Goal: Task Accomplishment & Management: Complete application form

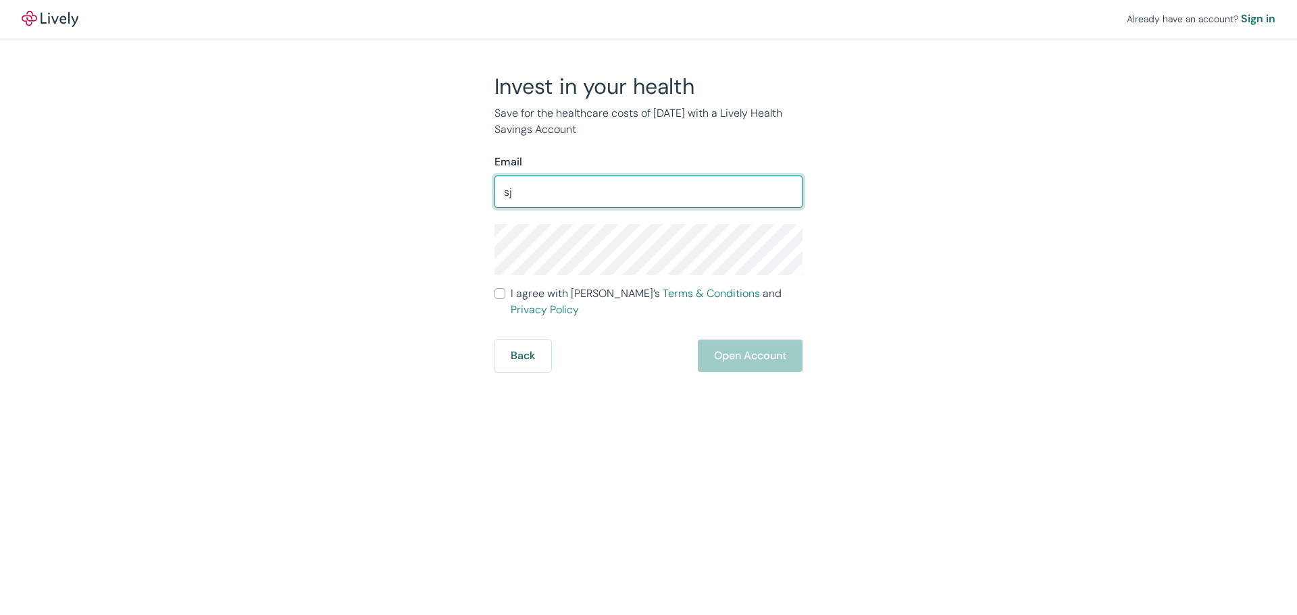
type input "[EMAIL_ADDRESS][DOMAIN_NAME]"
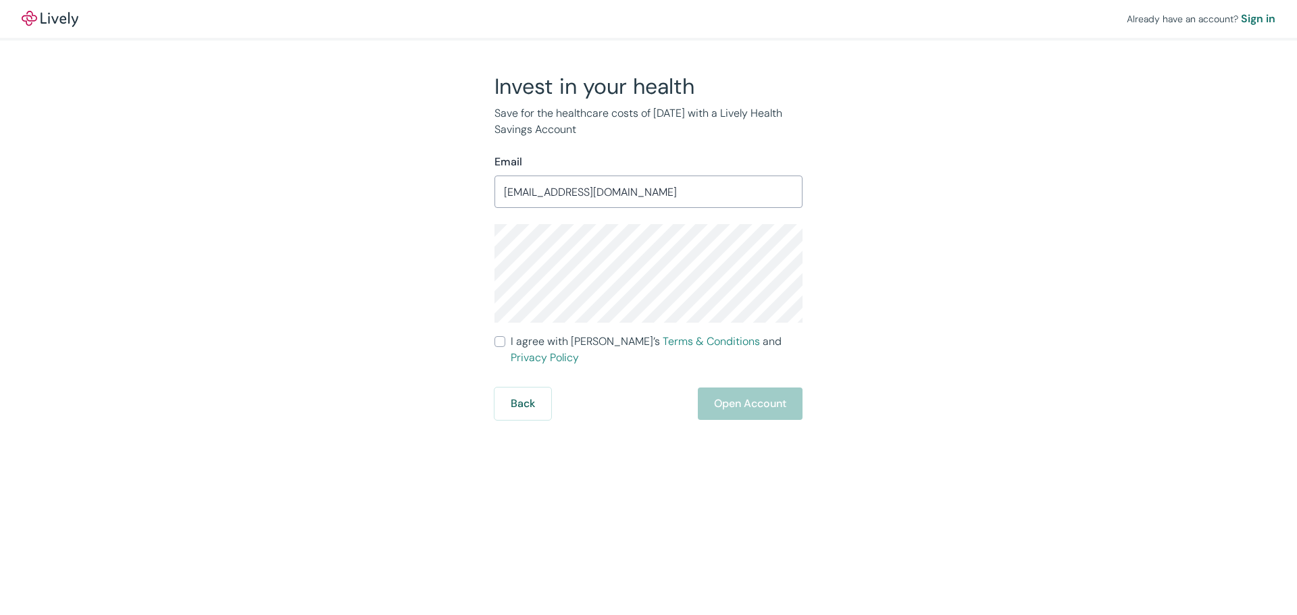
click at [499, 345] on input "I agree with Lively’s Terms & Conditions and Privacy Policy" at bounding box center [500, 341] width 11 height 11
checkbox input "true"
click at [755, 388] on button "Open Account" at bounding box center [750, 404] width 105 height 32
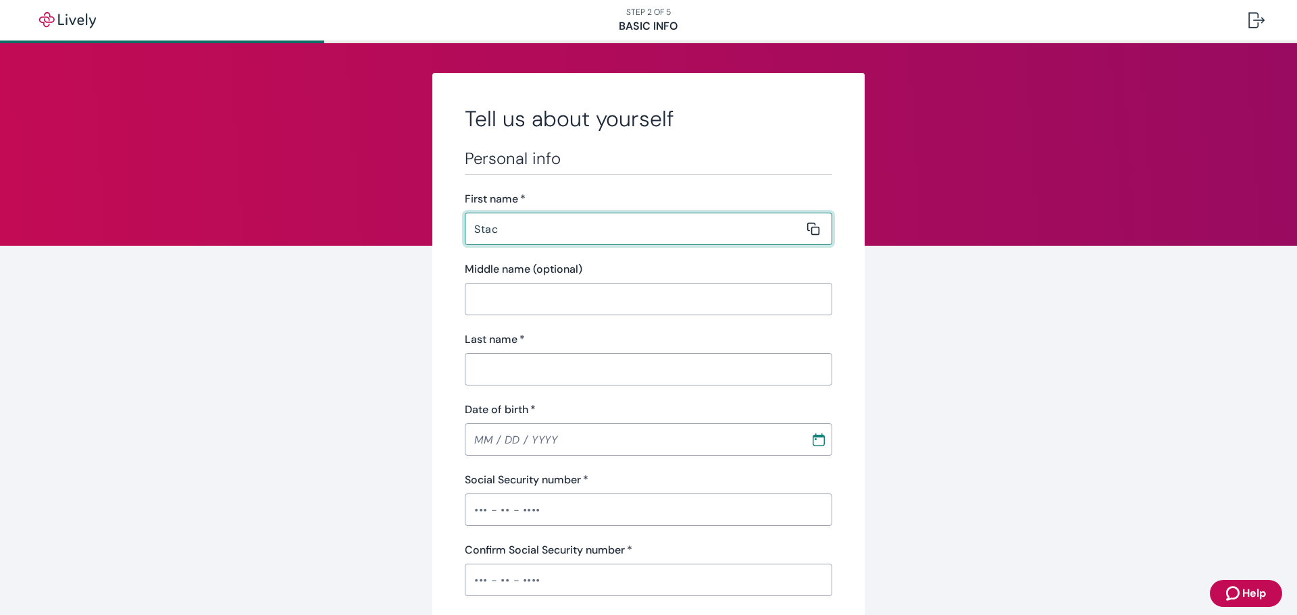
type input "[PERSON_NAME]"
type input "J"
type input "[PERSON_NAME]"
type input "(859) 263-8251"
type input "3197 Sweet Clover Ln"
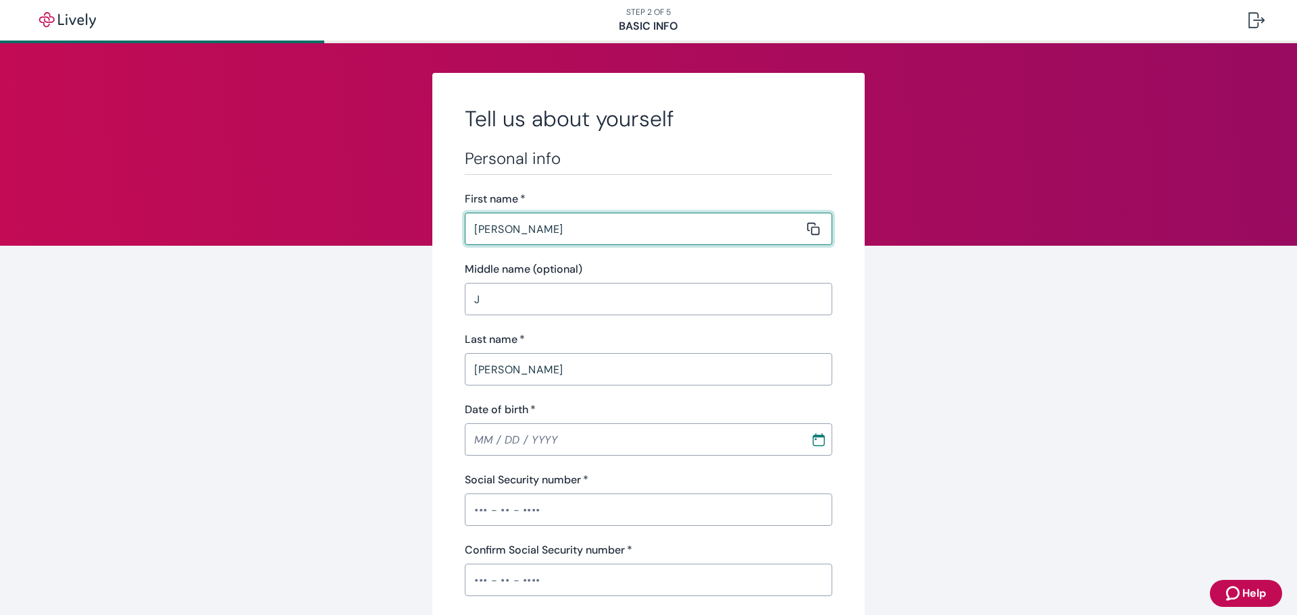
type input "Lexington"
type input "KY"
type input "40509"
type input "Stacy"
type input "MM / DD / YYYY"
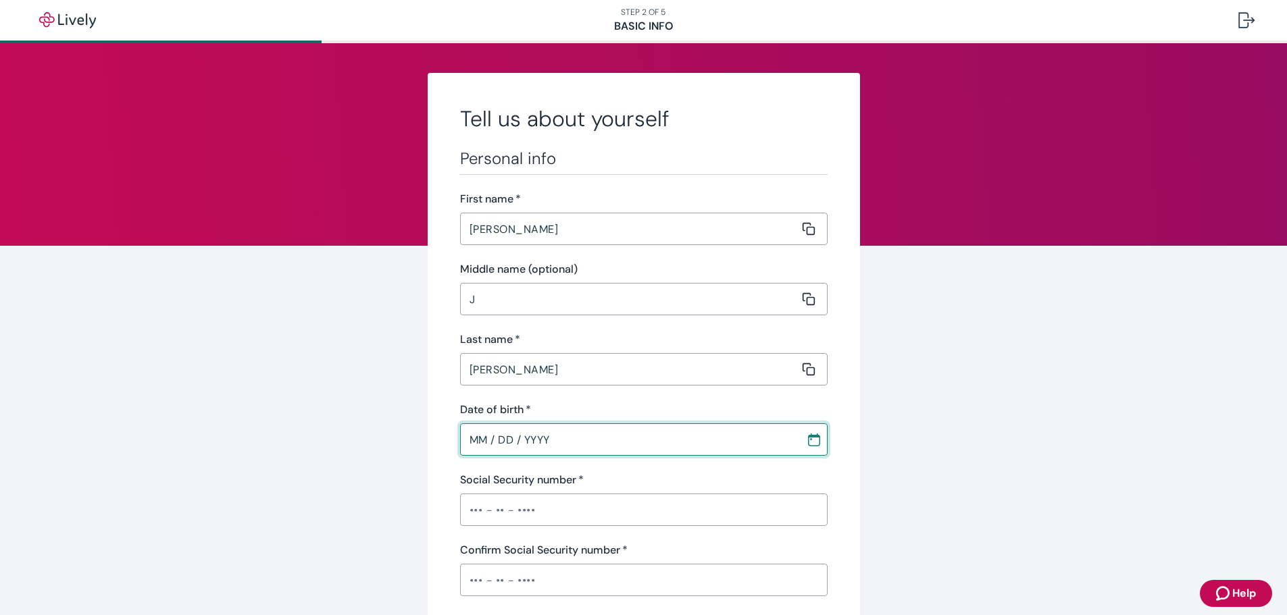
click at [471, 448] on input "MM / DD / YYYY" at bounding box center [628, 439] width 336 height 27
click at [486, 301] on input "J" at bounding box center [629, 299] width 339 height 27
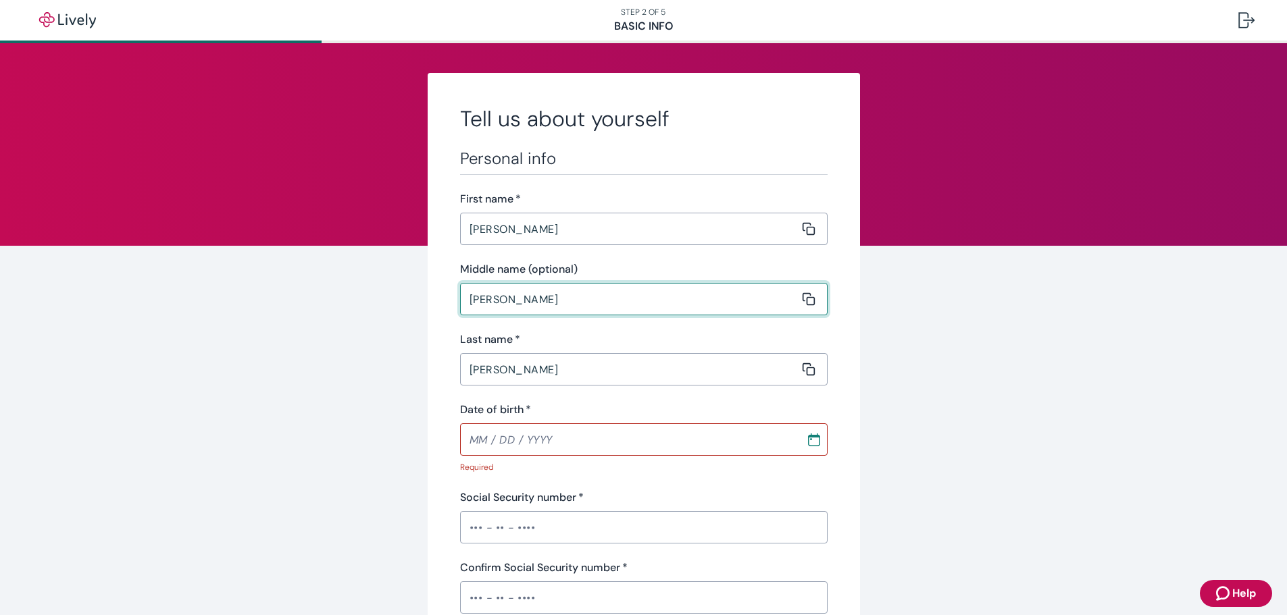
type input "Jean"
click at [463, 445] on input "MM / DD / YYYY" at bounding box center [628, 439] width 336 height 27
drag, startPoint x: 565, startPoint y: 446, endPoint x: 422, endPoint y: 447, distance: 143.9
click at [465, 440] on input "MM / DD / YYYY" at bounding box center [628, 439] width 336 height 27
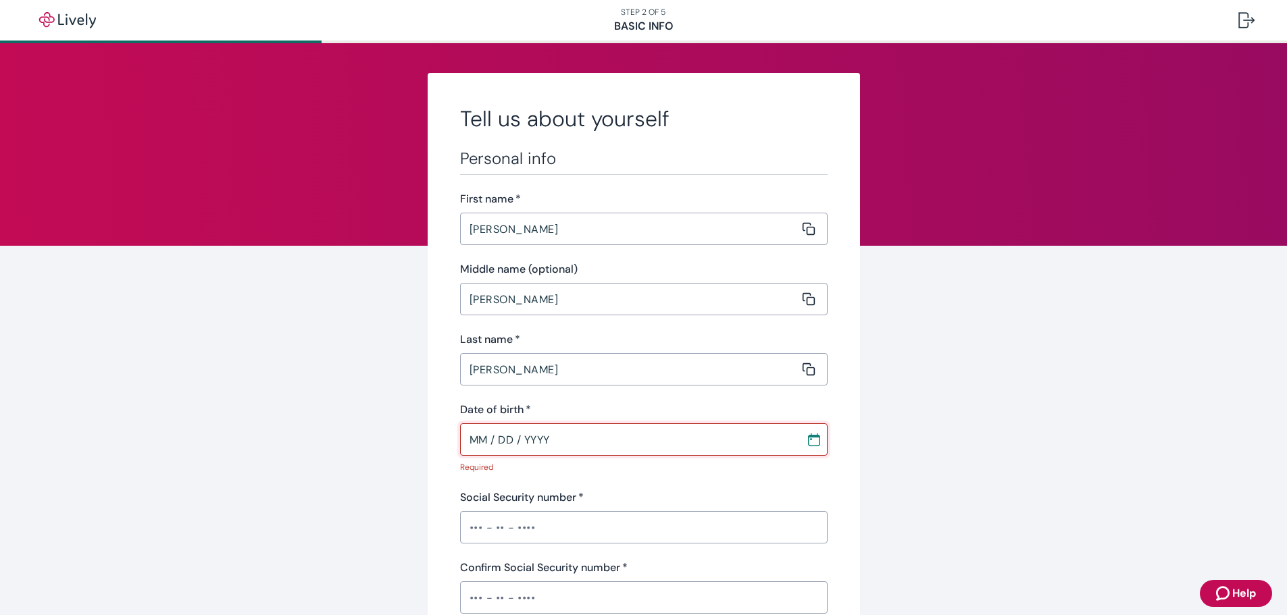
drag, startPoint x: 573, startPoint y: 445, endPoint x: 401, endPoint y: 445, distance: 171.6
type input "MM / DD / YYYY"
click at [592, 485] on div "Personal info First name   * Stacy ​ Middle name (optional) Jean ​ Last name   …" at bounding box center [644, 487] width 368 height 676
click at [525, 306] on input "Jean" at bounding box center [629, 299] width 339 height 27
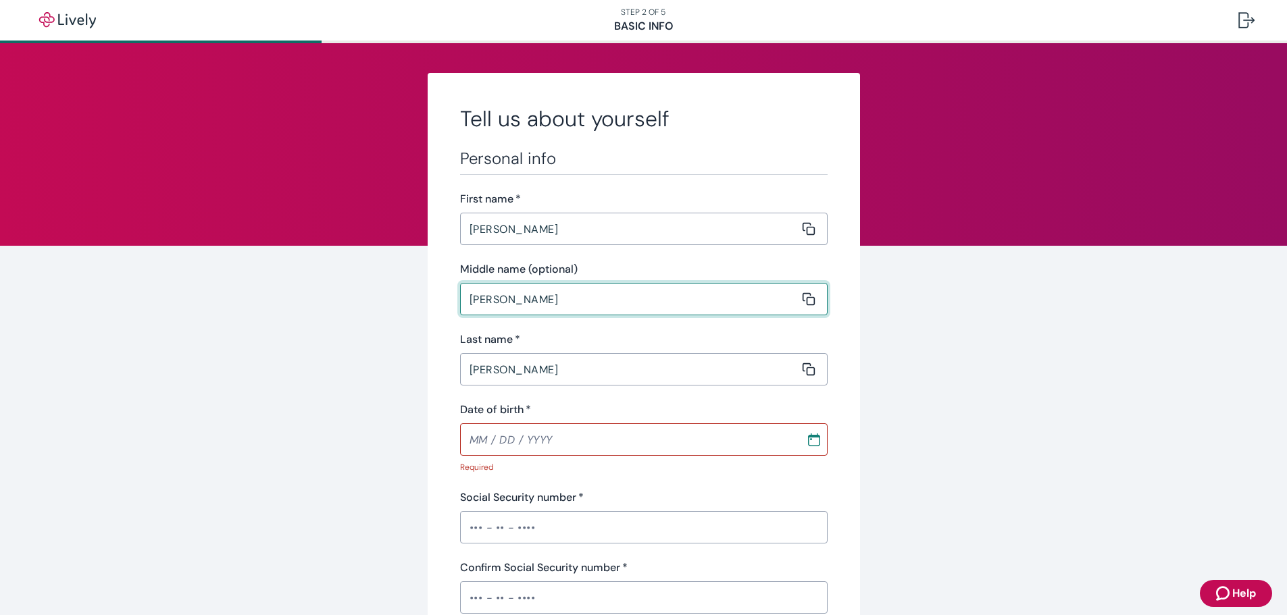
type input "Jeanette"
click at [465, 447] on input "MM / DD / YYYY" at bounding box center [628, 439] width 336 height 27
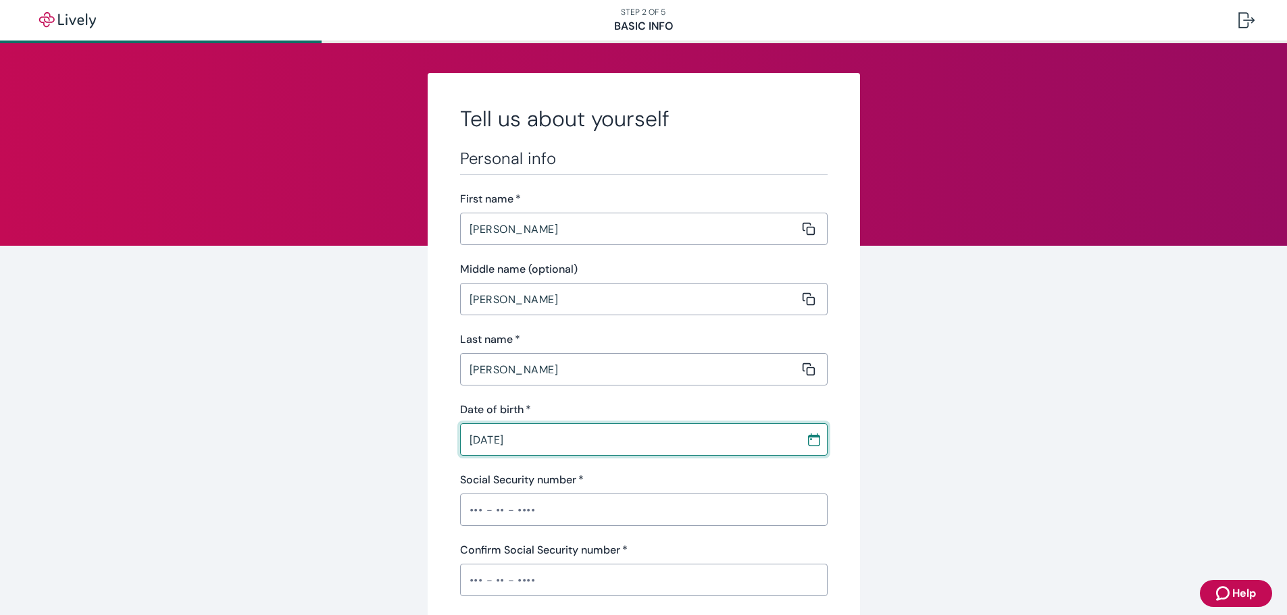
type input "05 / 22 / 1978"
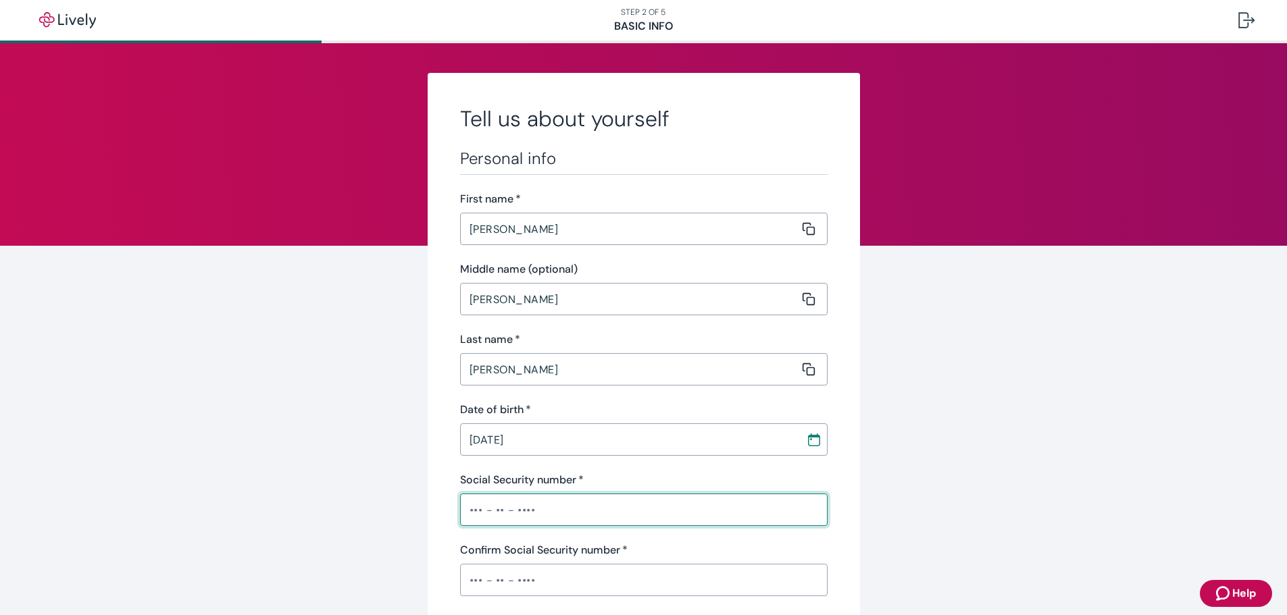
click at [465, 504] on input "Social Security number   *" at bounding box center [644, 510] width 368 height 27
type input "•••-•"
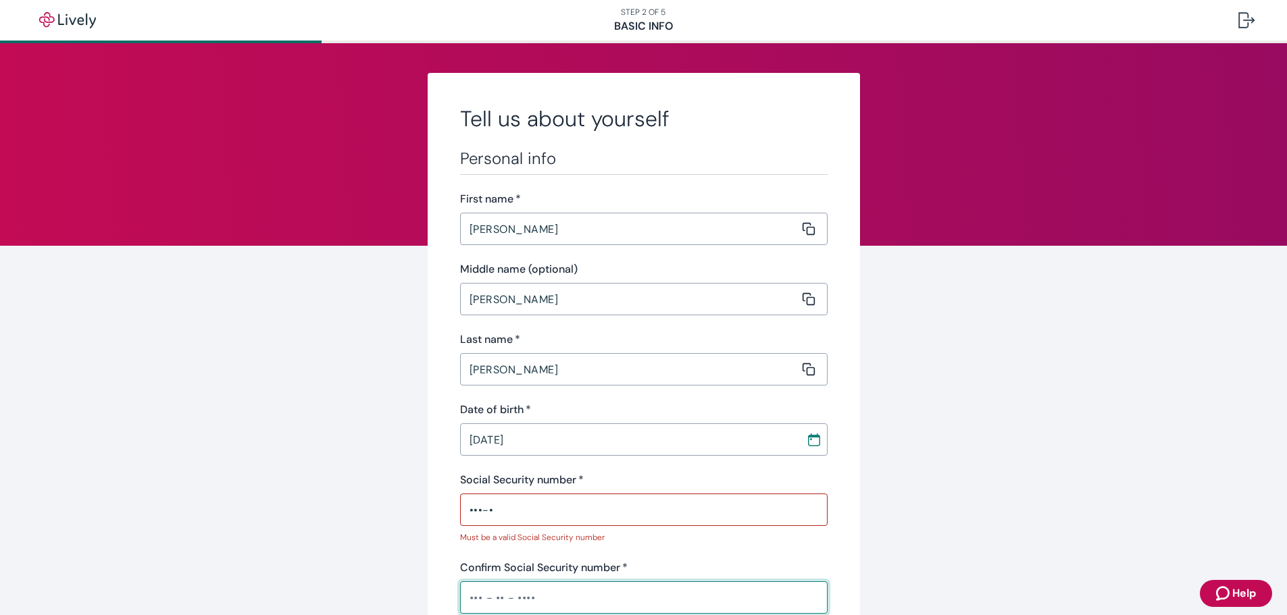
click at [513, 584] on div "​" at bounding box center [644, 598] width 368 height 32
type input "•••-•"
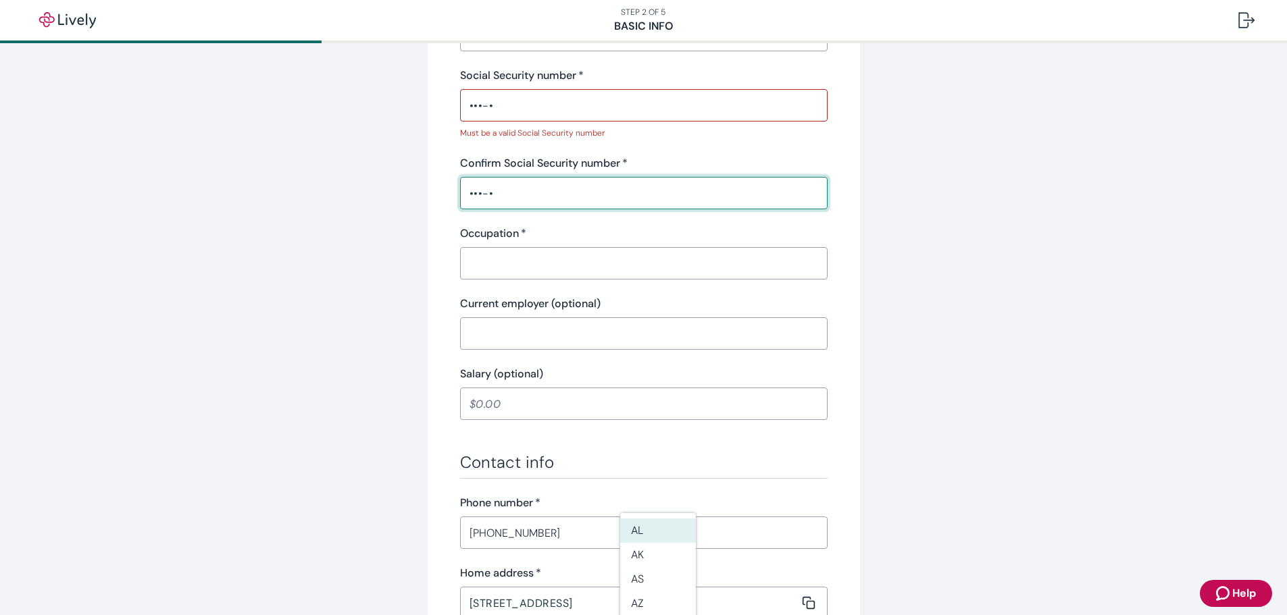
scroll to position [405, 0]
click at [510, 109] on input "•••-•" at bounding box center [644, 104] width 368 height 27
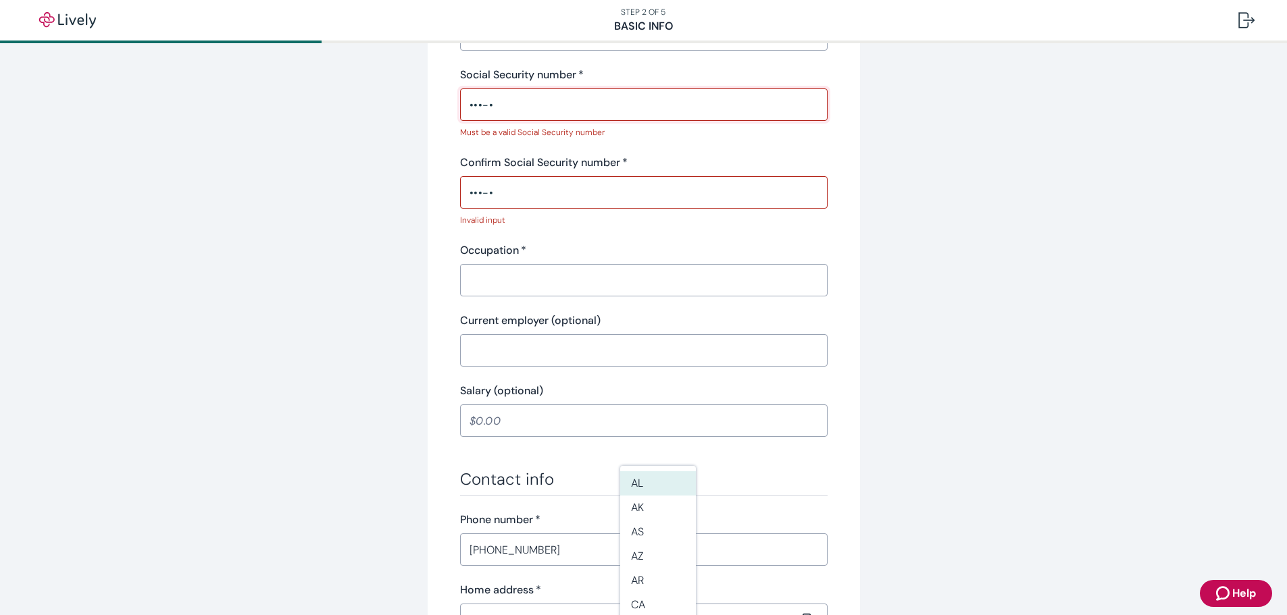
drag, startPoint x: 507, startPoint y: 107, endPoint x: 432, endPoint y: 103, distance: 75.1
click at [433, 103] on div "Tell us about yourself Personal info First name   * Stacy ​ Middle name (option…" at bounding box center [644, 316] width 432 height 1296
type input "•"
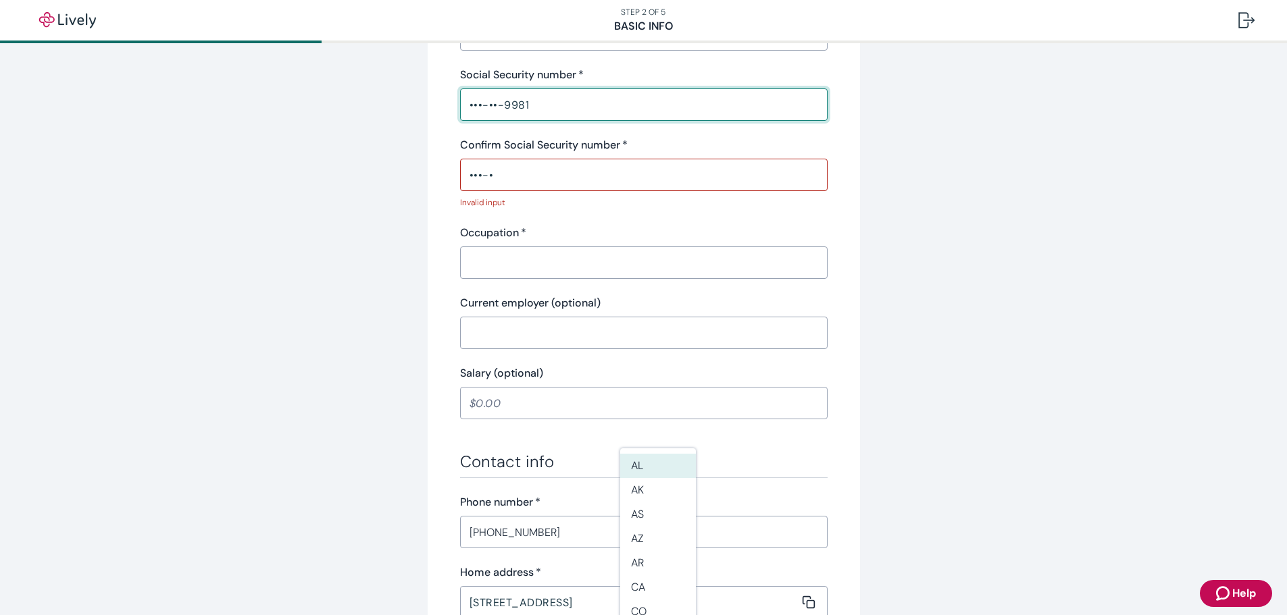
type input "•••-••-9981"
drag, startPoint x: 507, startPoint y: 175, endPoint x: 421, endPoint y: 174, distance: 85.8
click at [421, 174] on div "Tell us about yourself Personal info First name   * Stacy ​ Middle name (option…" at bounding box center [644, 307] width 649 height 1278
type input "•"
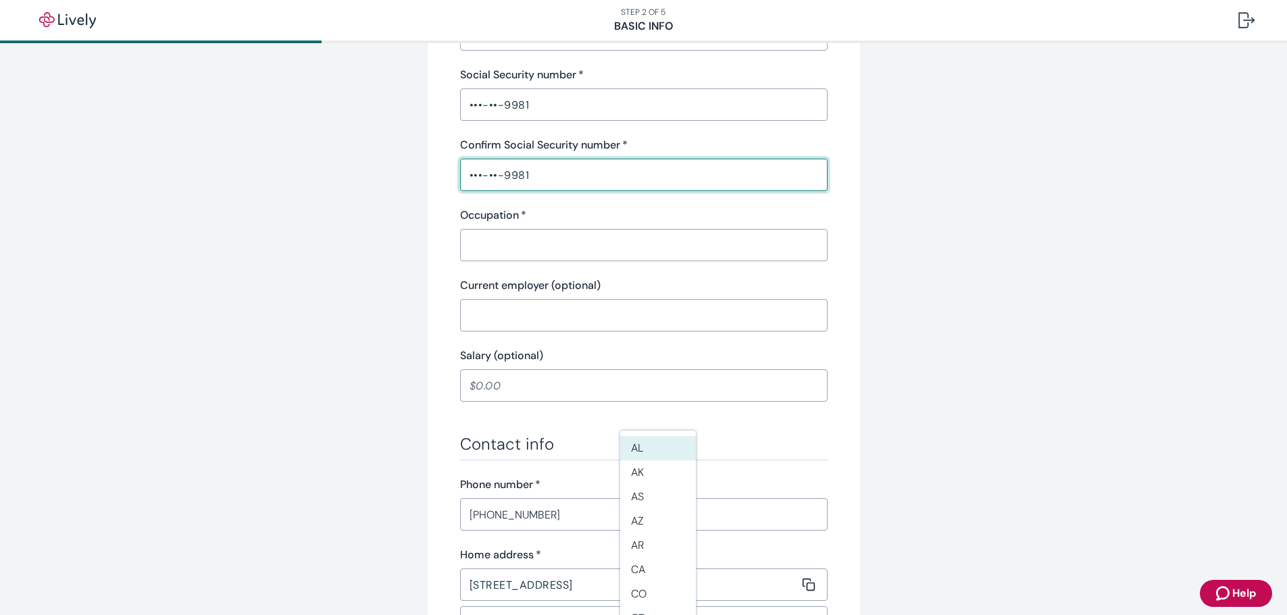
type input "•••-••-9981"
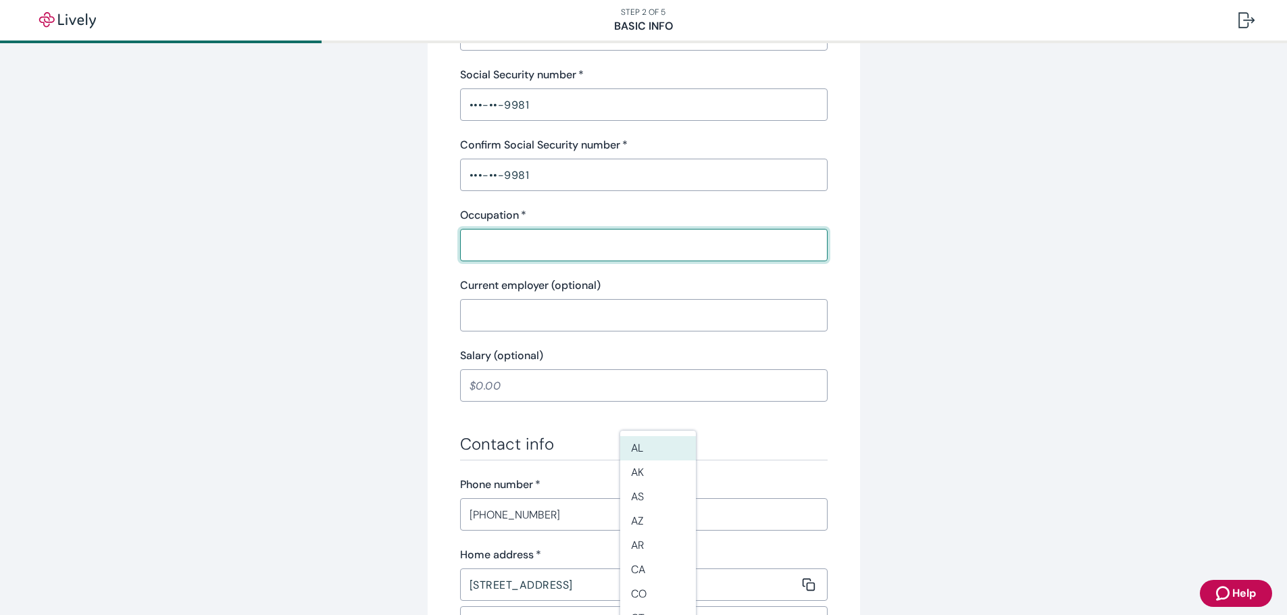
click at [490, 247] on input "Occupation   *" at bounding box center [639, 245] width 358 height 27
type input "Sr Product Manager"
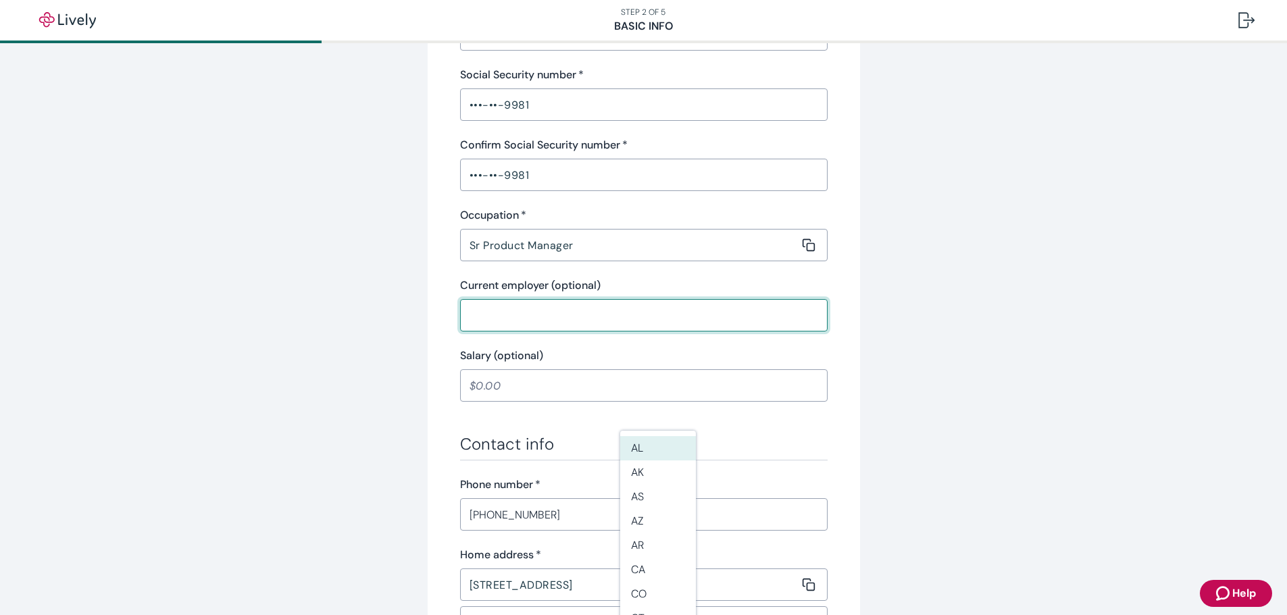
click at [529, 315] on input "Current employer (optional)" at bounding box center [639, 315] width 358 height 27
click at [484, 390] on input "Salary (optional)" at bounding box center [644, 385] width 368 height 27
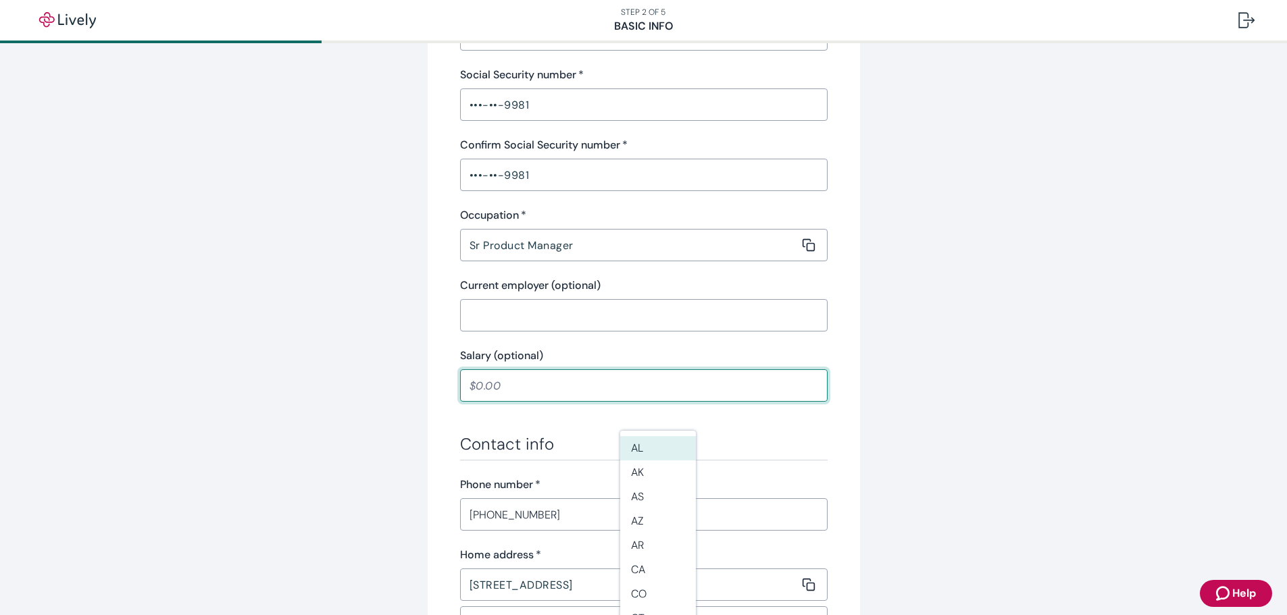
type input "112,000.00"
click at [641, 529] on li "KY" at bounding box center [658, 530] width 76 height 24
type input "KY"
click at [815, 440] on h3 "Contact info" at bounding box center [649, 444] width 368 height 20
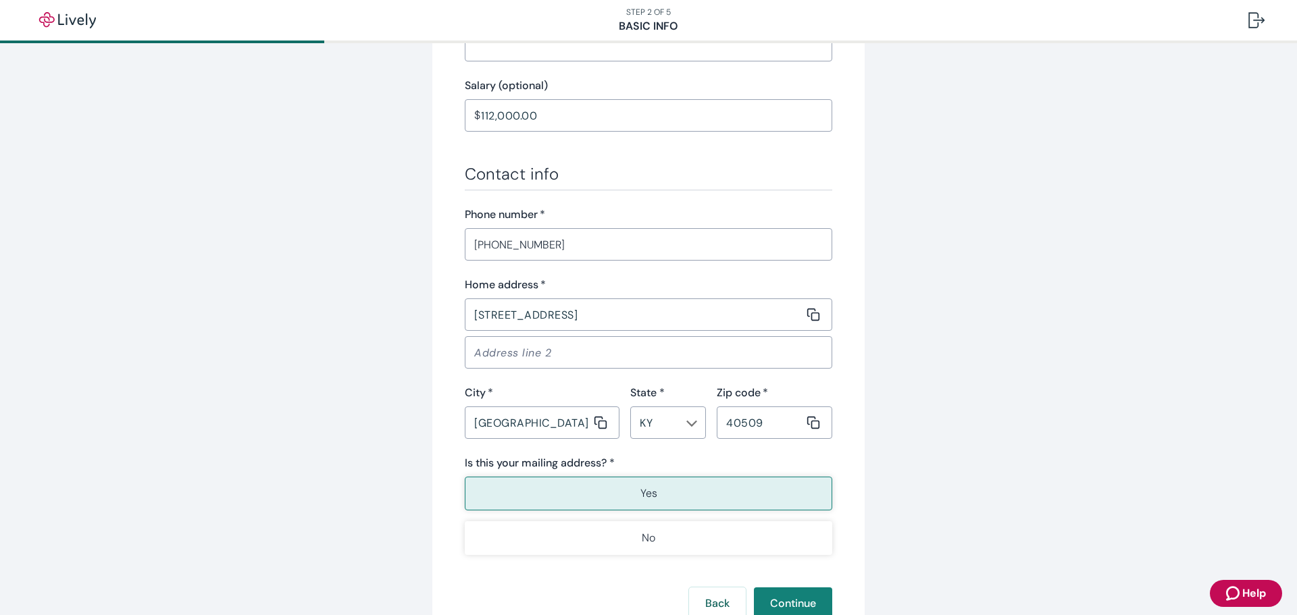
scroll to position [743, 0]
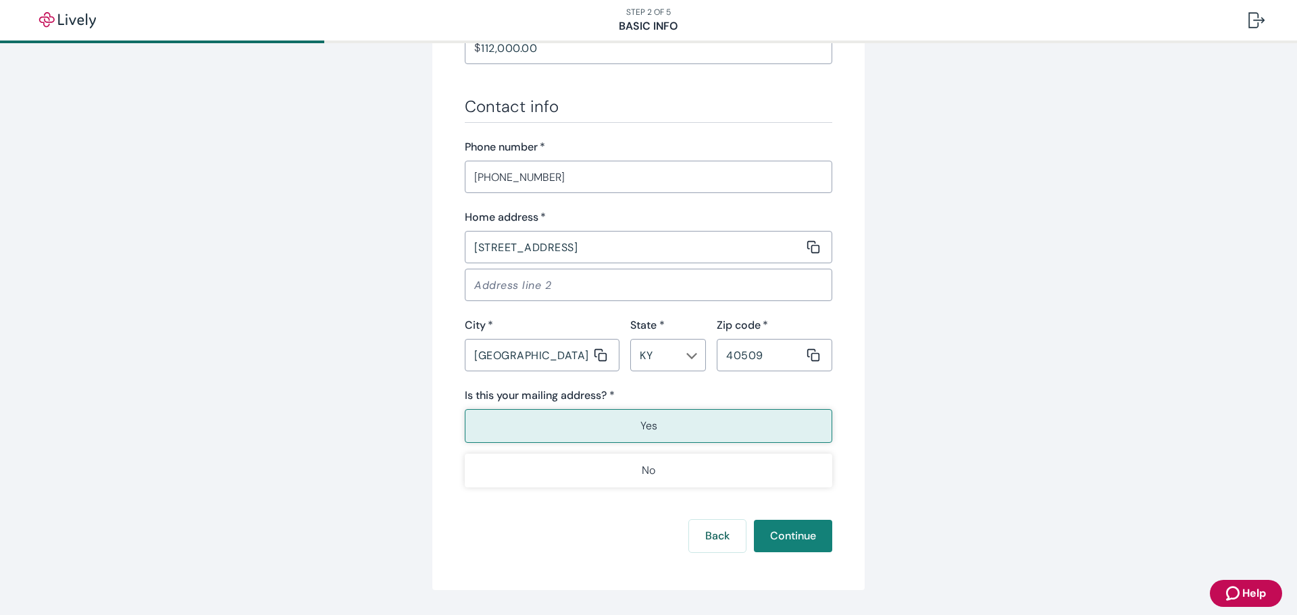
click at [634, 424] on button "Yes" at bounding box center [649, 426] width 368 height 34
click at [780, 538] on button "Continue" at bounding box center [793, 536] width 78 height 32
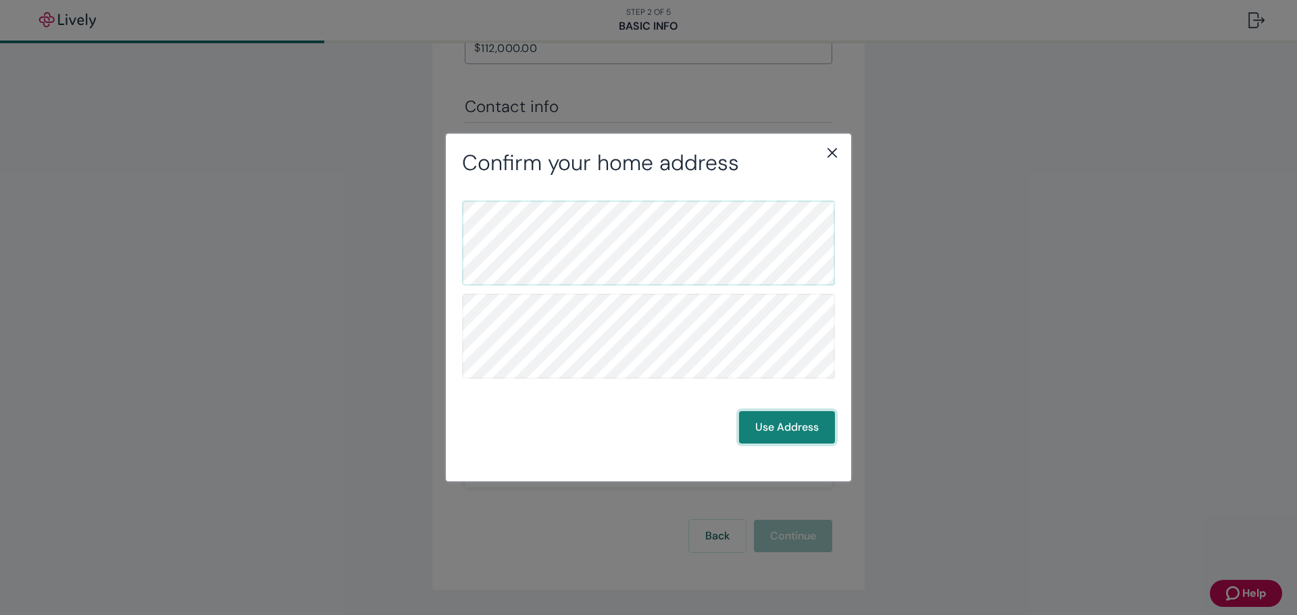
click at [807, 428] on button "Use Address" at bounding box center [787, 427] width 96 height 32
click at [801, 430] on button "Use Address" at bounding box center [787, 427] width 96 height 32
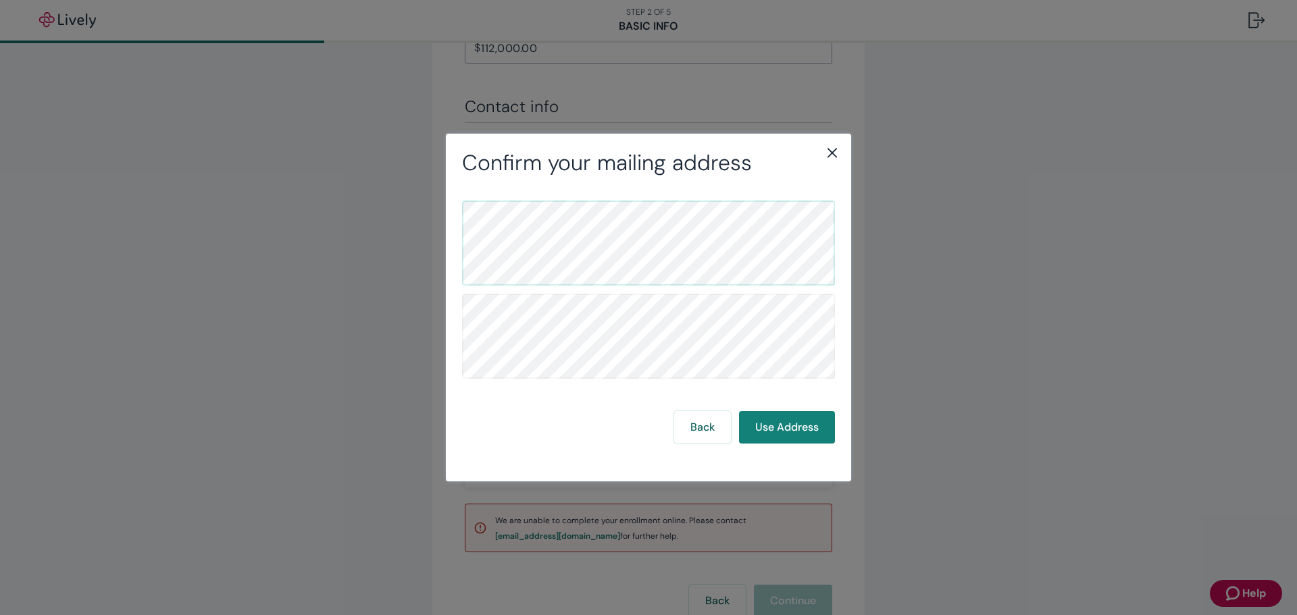
click at [833, 155] on icon "close" at bounding box center [832, 153] width 16 height 16
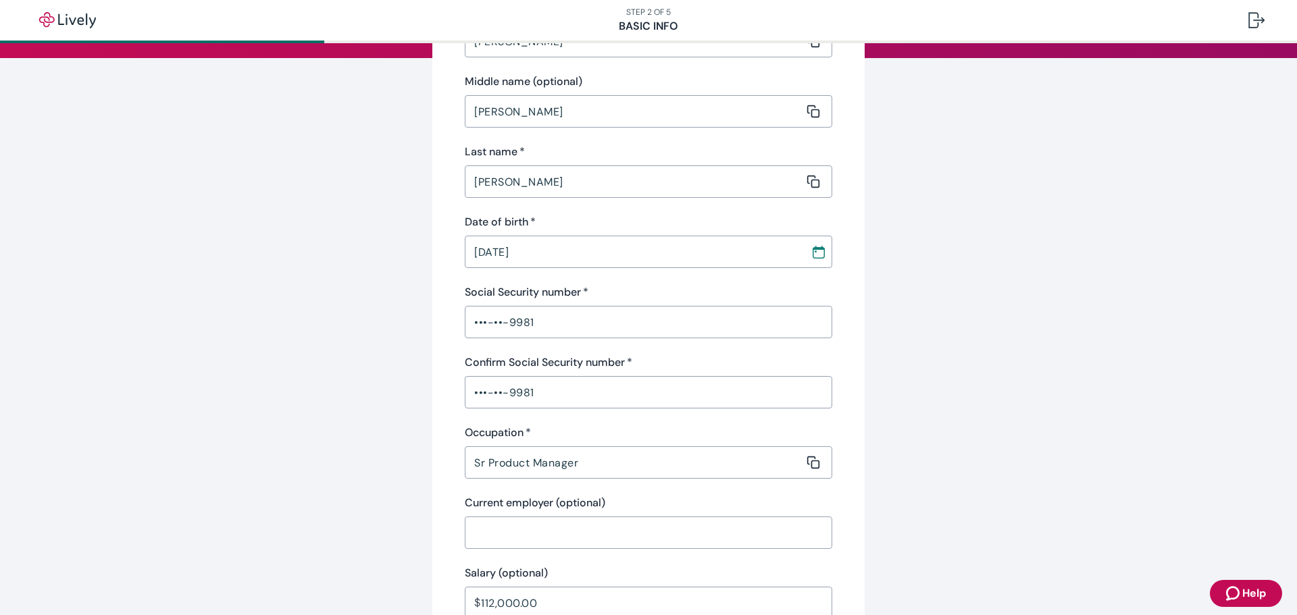
scroll to position [0, 0]
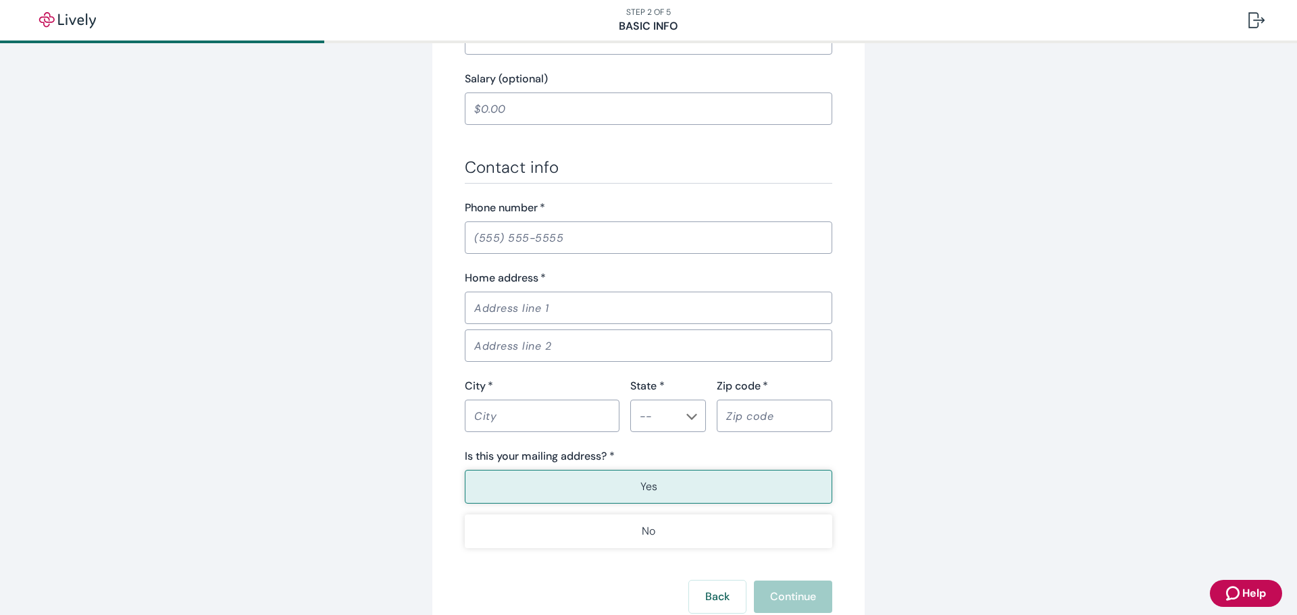
scroll to position [783, 0]
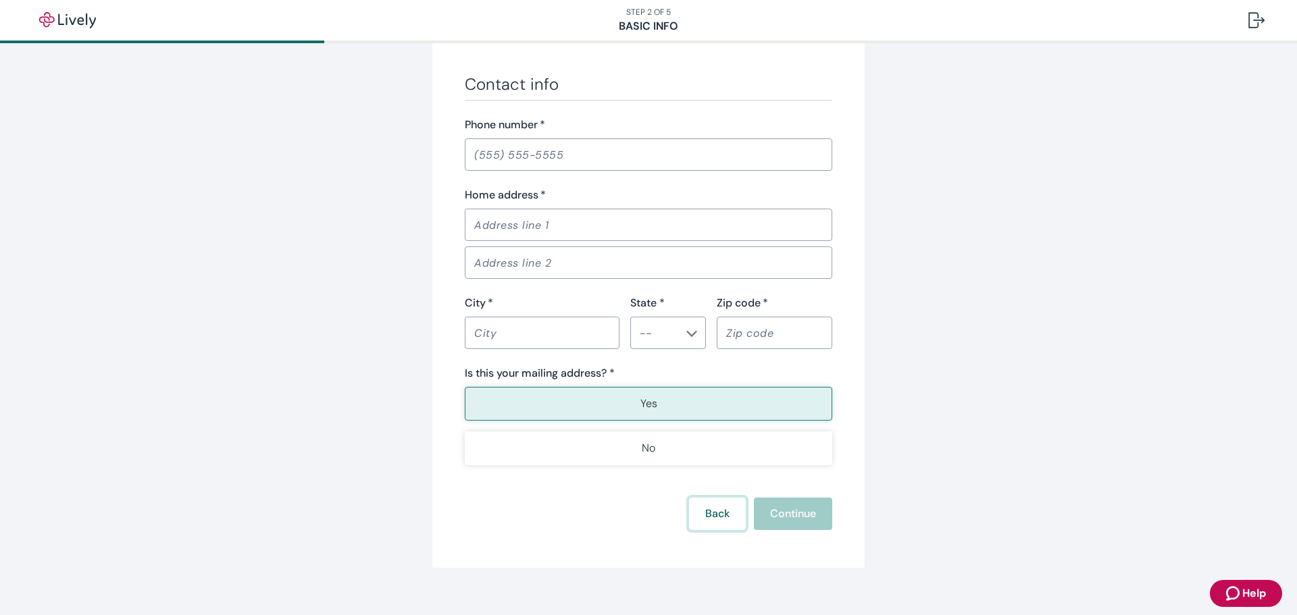
click at [706, 498] on button "Back" at bounding box center [717, 514] width 57 height 32
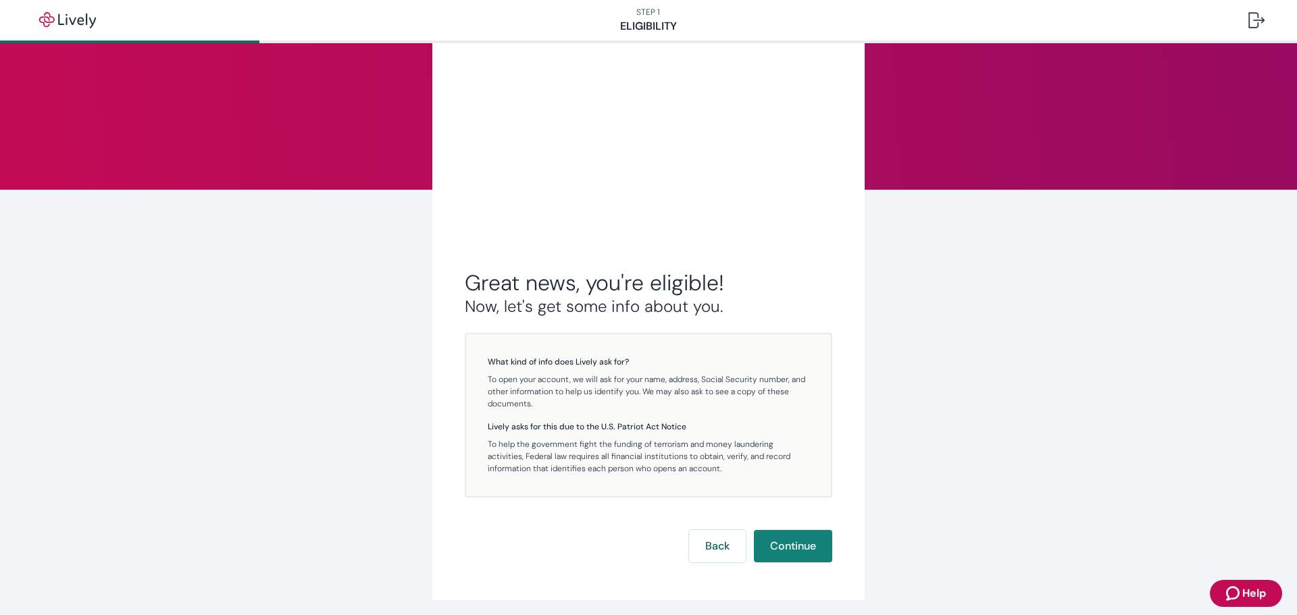
scroll to position [106, 0]
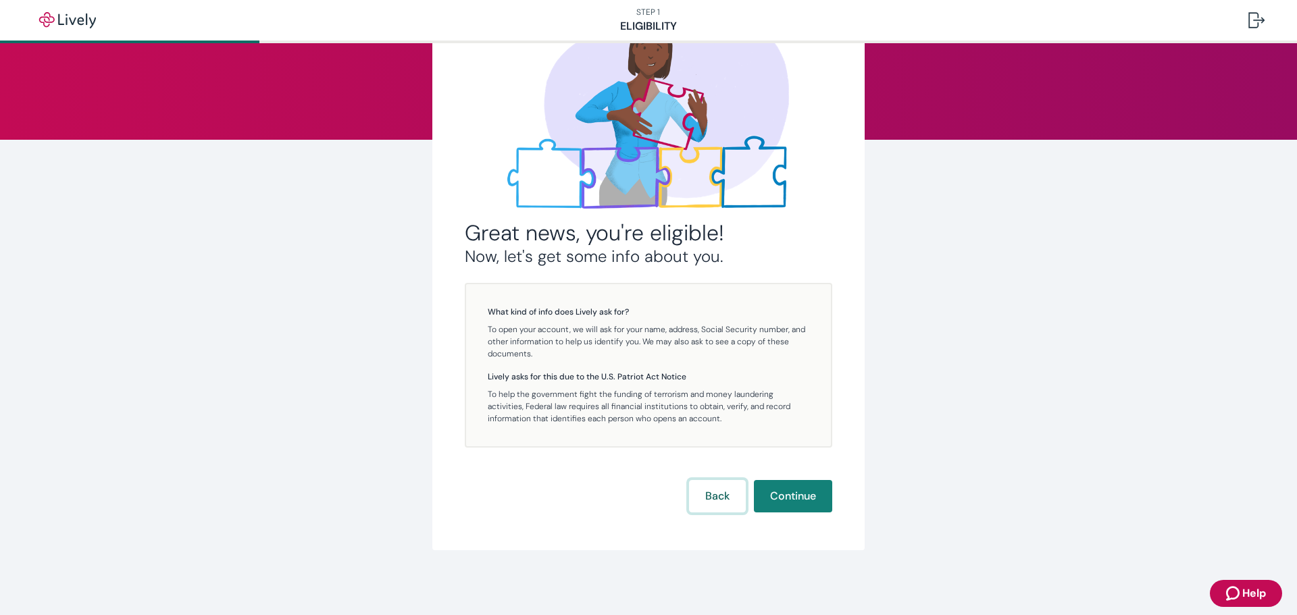
click at [702, 499] on button "Back" at bounding box center [717, 496] width 57 height 32
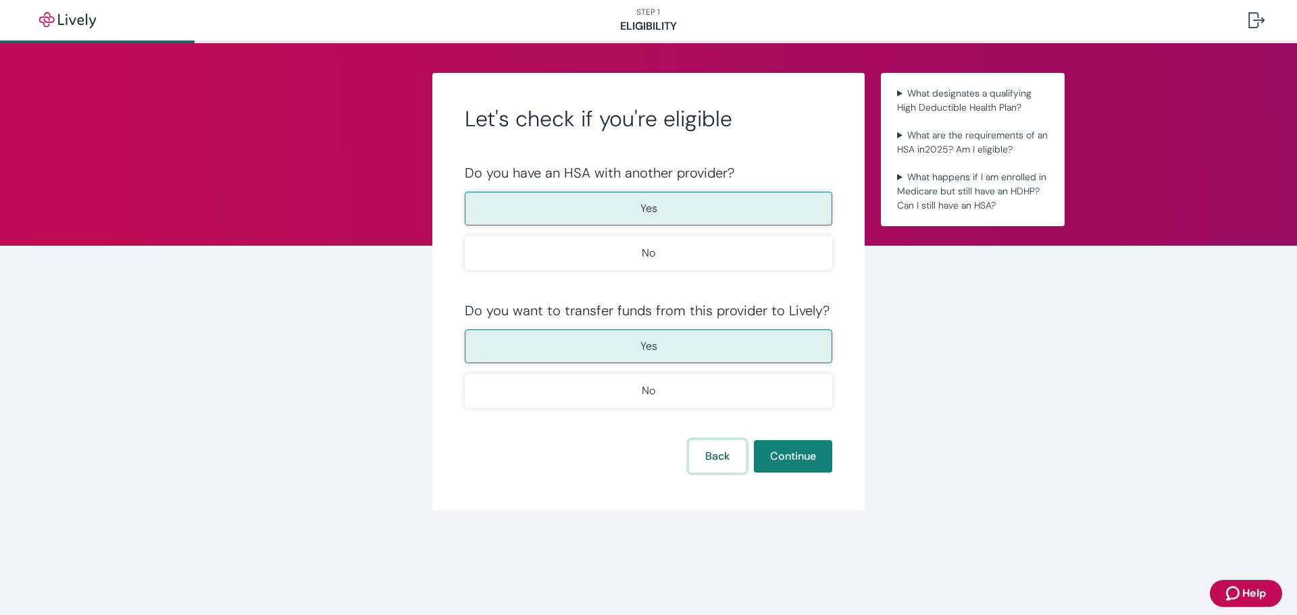
click at [705, 455] on button "Back" at bounding box center [717, 456] width 57 height 32
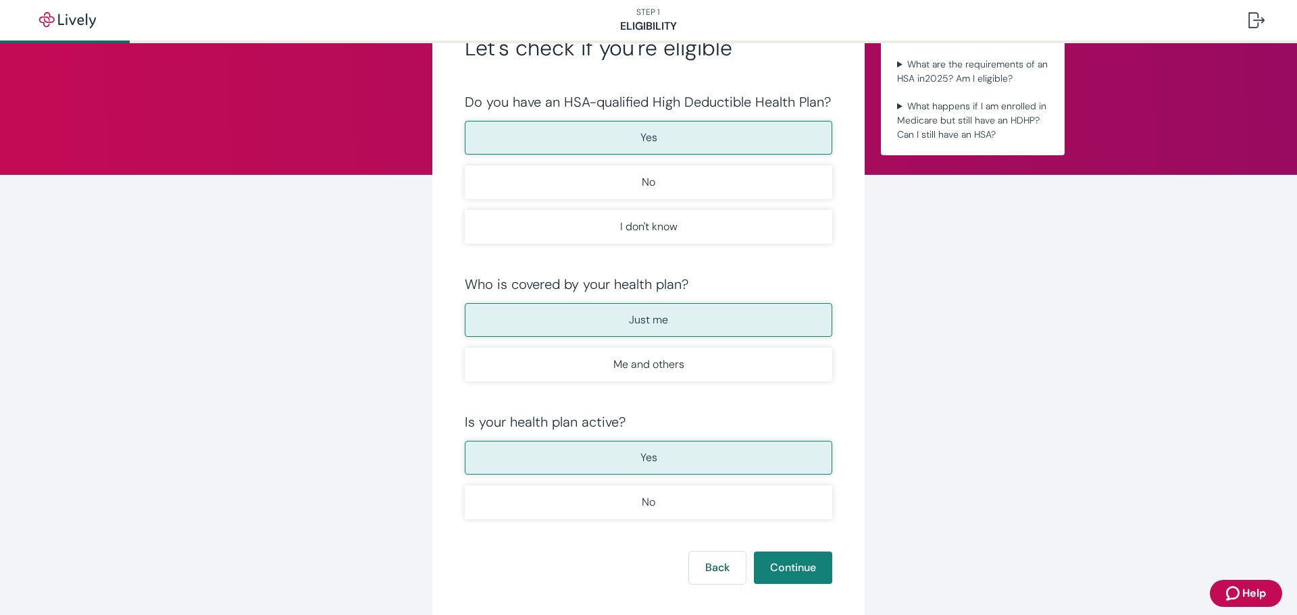
scroll to position [143, 0]
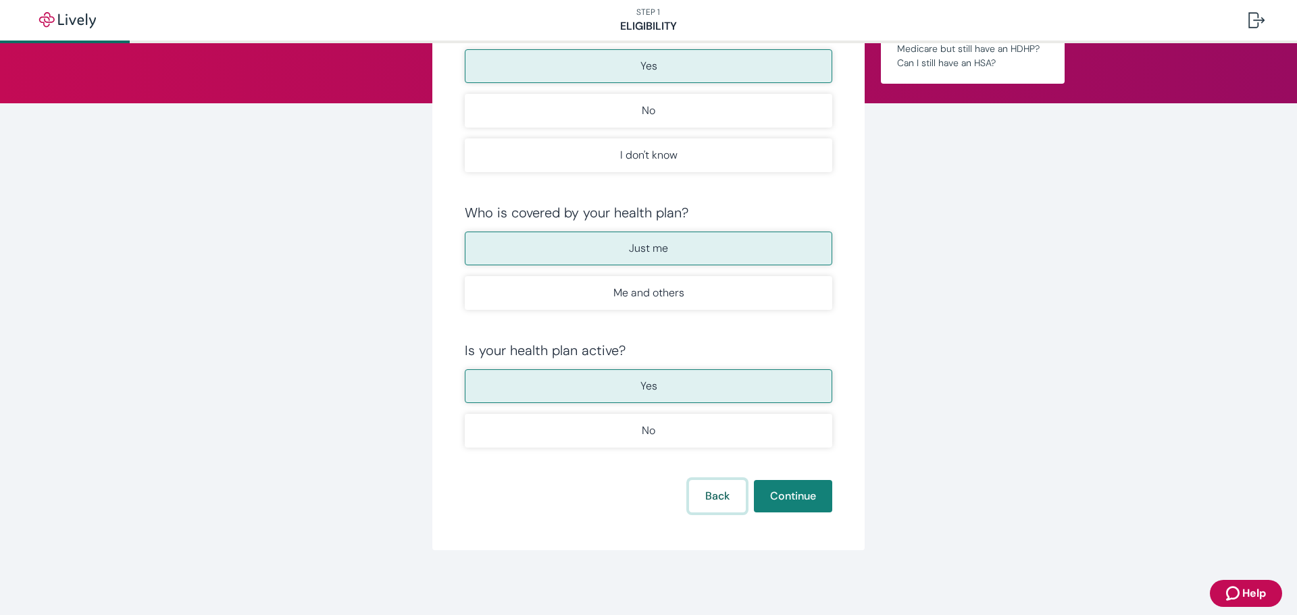
click at [713, 495] on button "Back" at bounding box center [717, 496] width 57 height 32
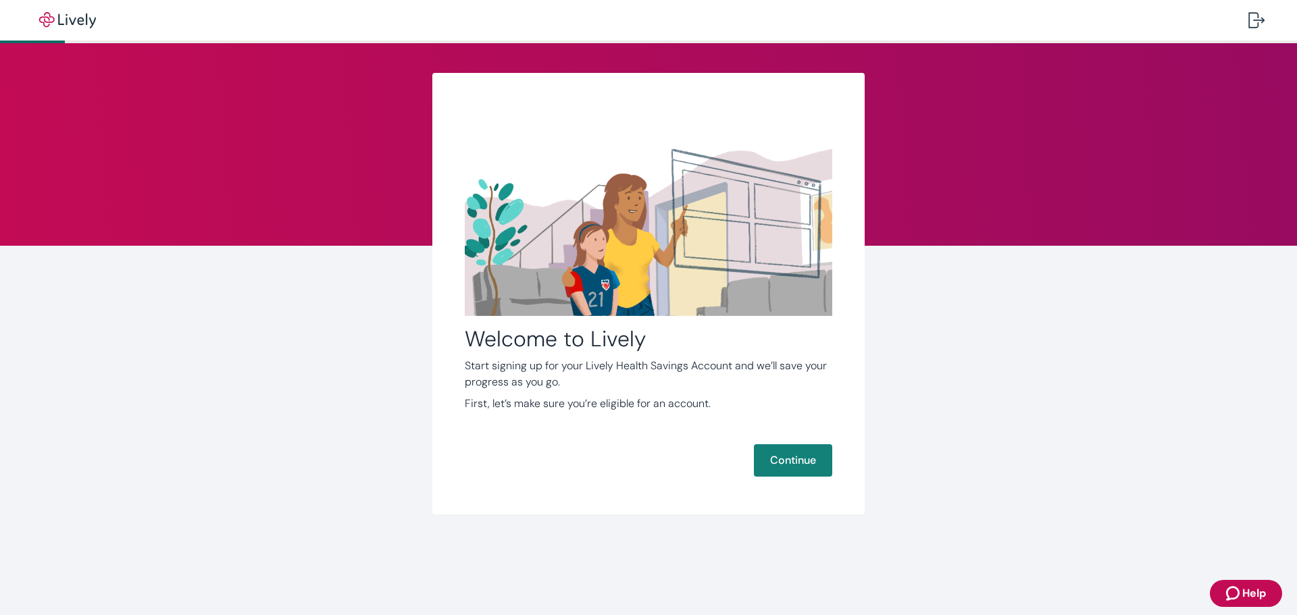
click at [795, 438] on div "Welcome to Lively Start signing up for your Lively Health Savings Account and w…" at bounding box center [648, 294] width 432 height 442
click at [788, 458] on button "Continue" at bounding box center [793, 461] width 78 height 32
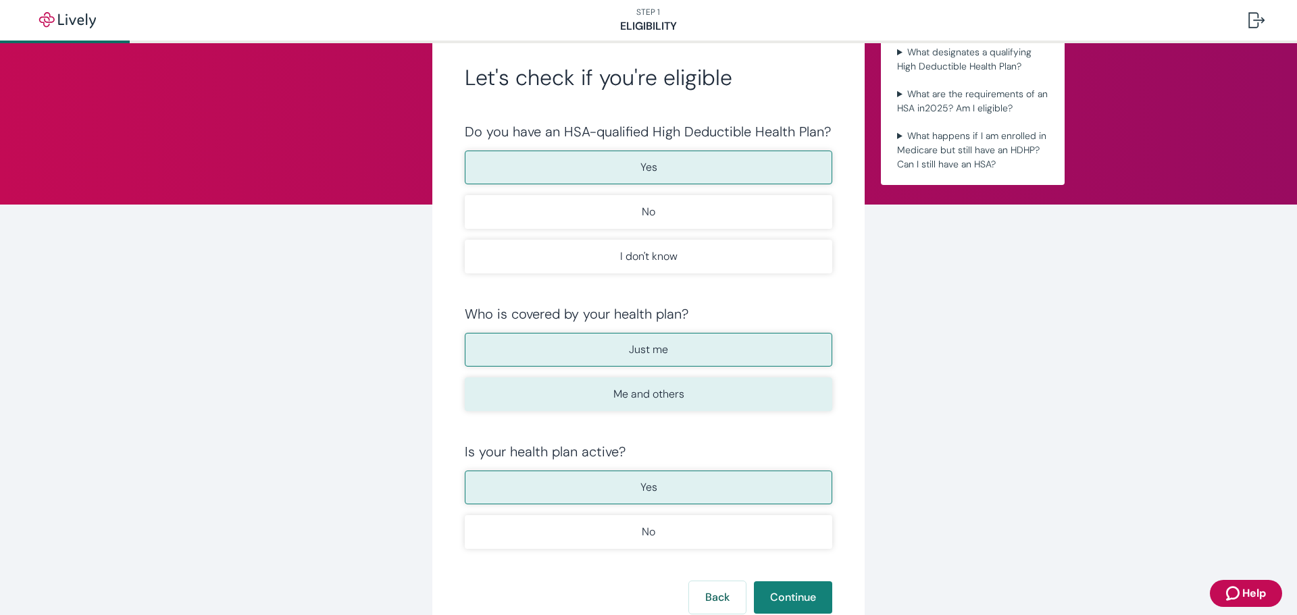
scroll to position [143, 0]
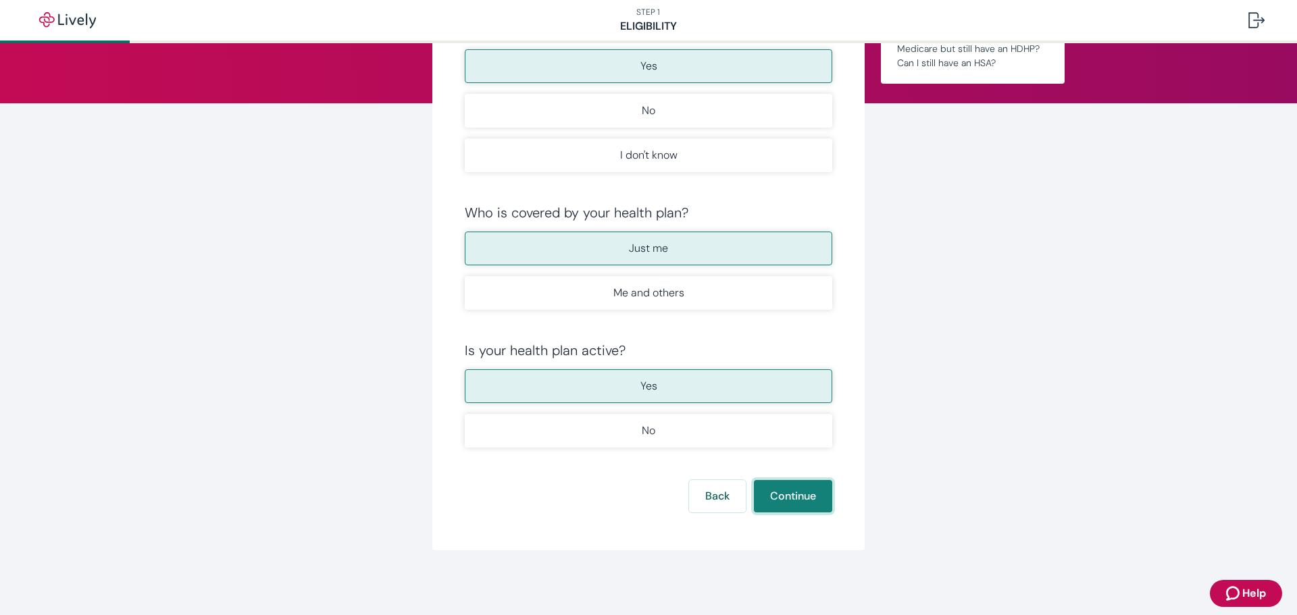
click at [786, 511] on button "Continue" at bounding box center [793, 496] width 78 height 32
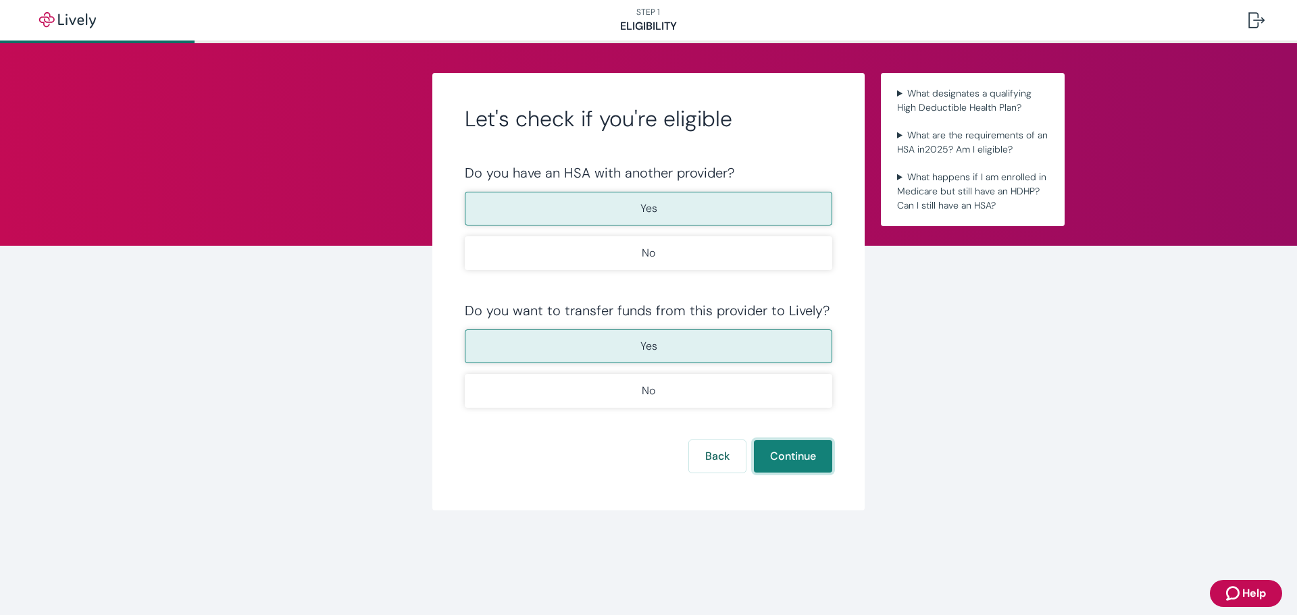
click at [777, 458] on button "Continue" at bounding box center [793, 456] width 78 height 32
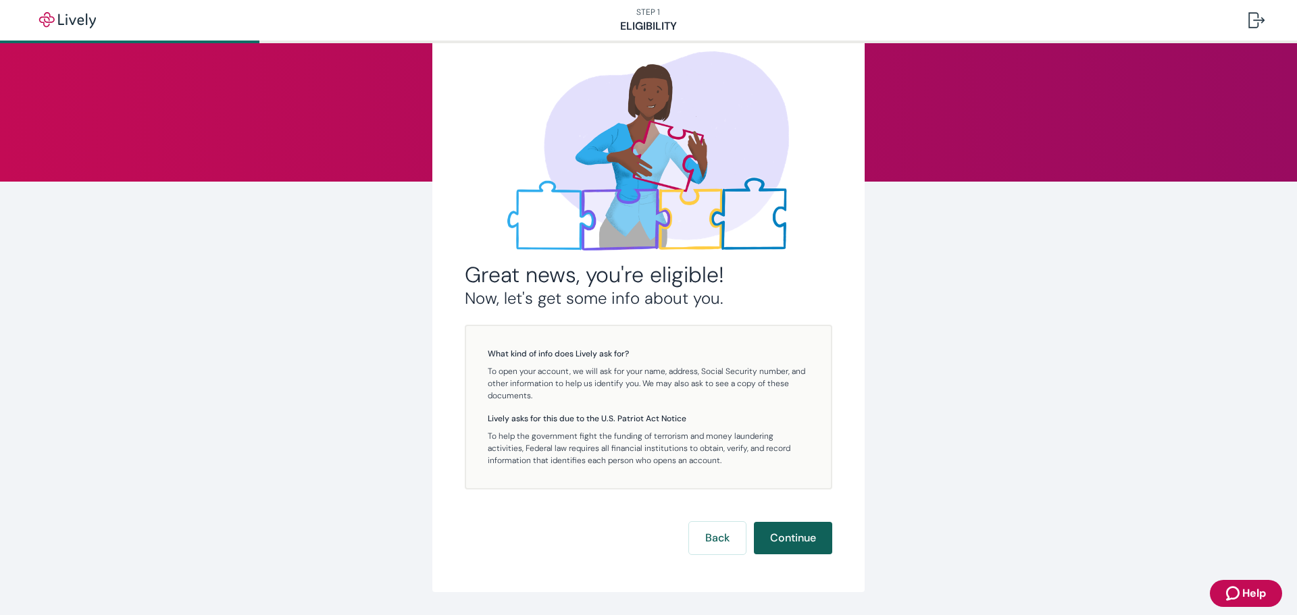
scroll to position [106, 0]
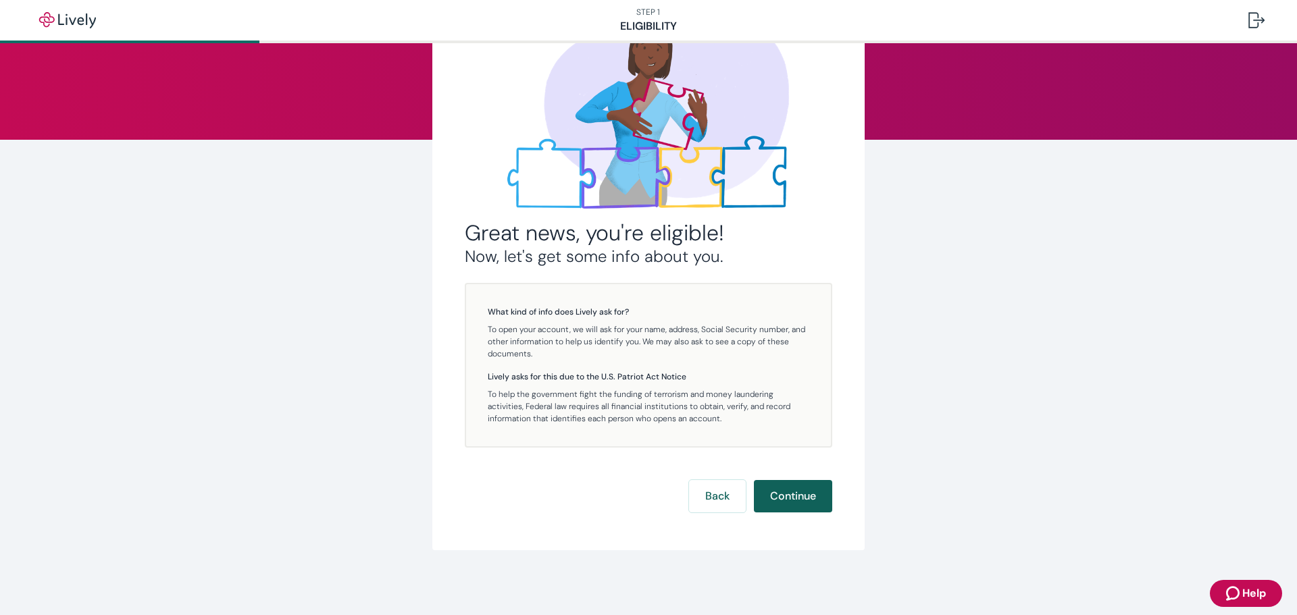
click at [770, 495] on button "Continue" at bounding box center [793, 496] width 78 height 32
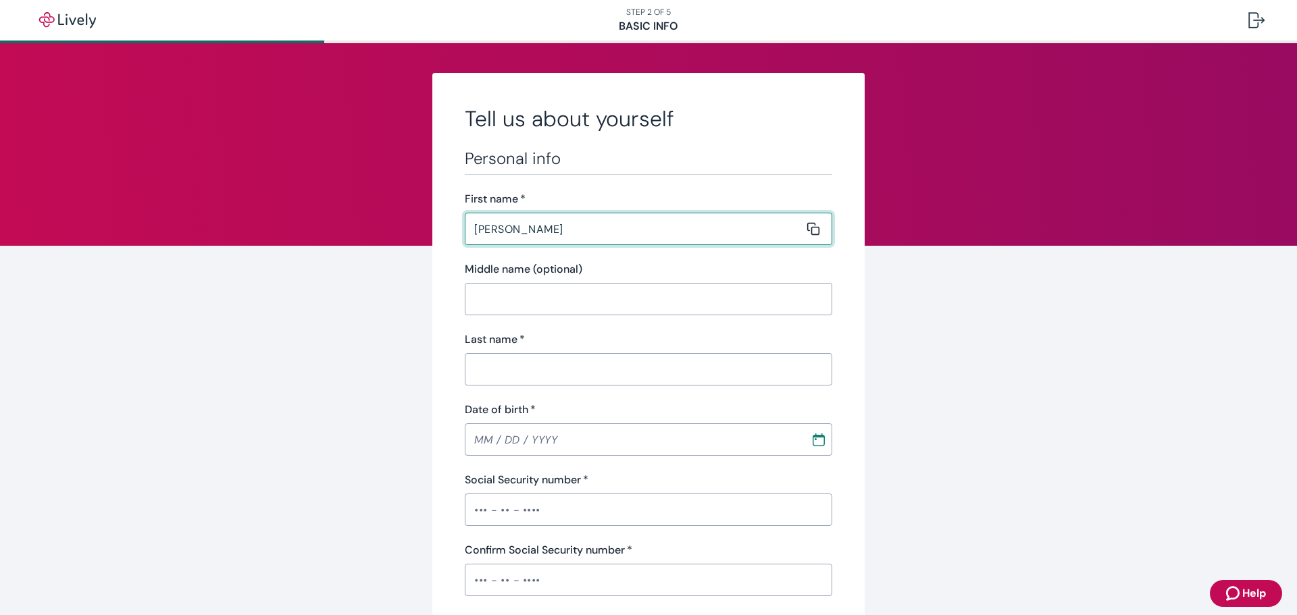
type input "Stacy"
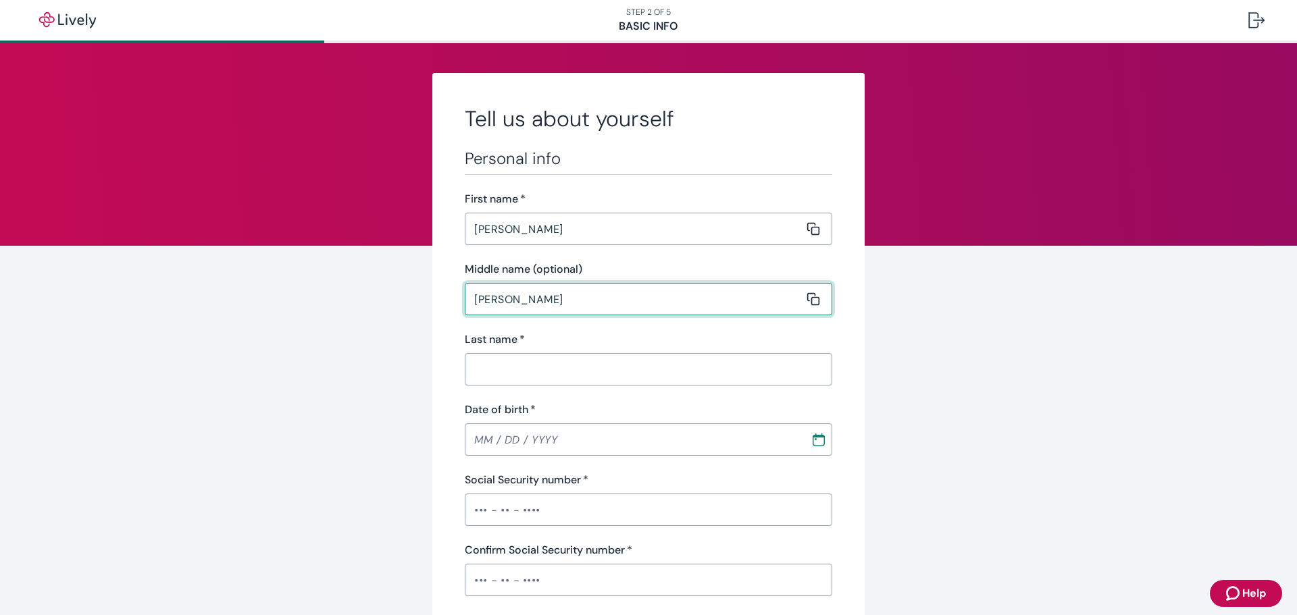
type input "Jeanette"
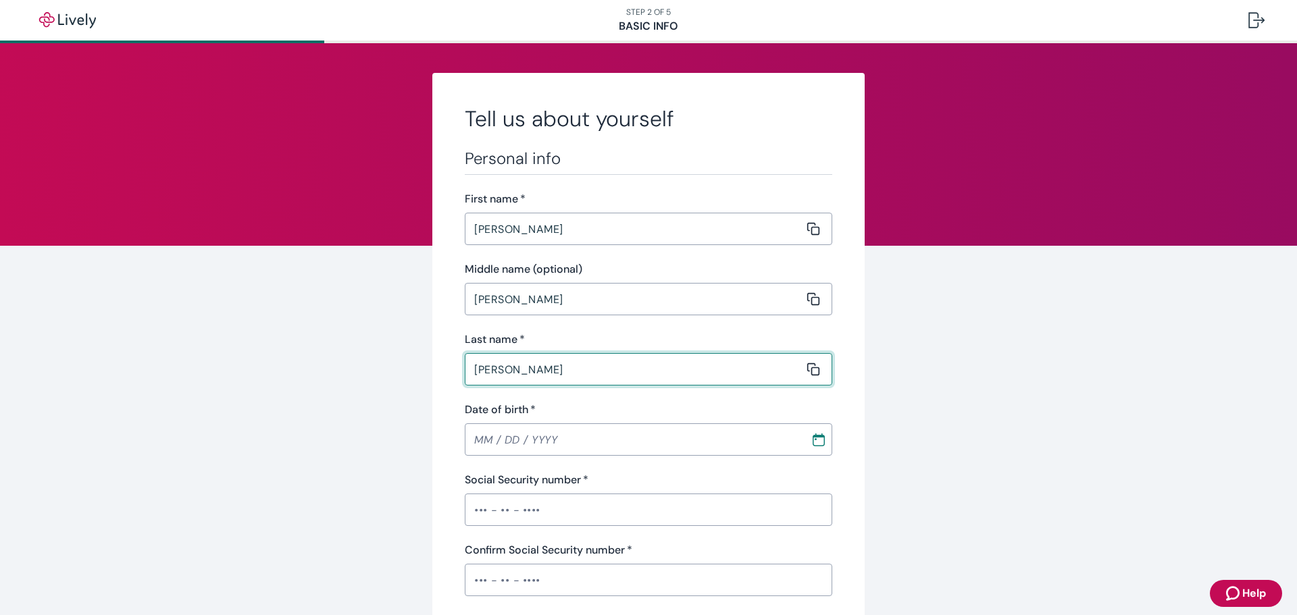
type input "Hoskins"
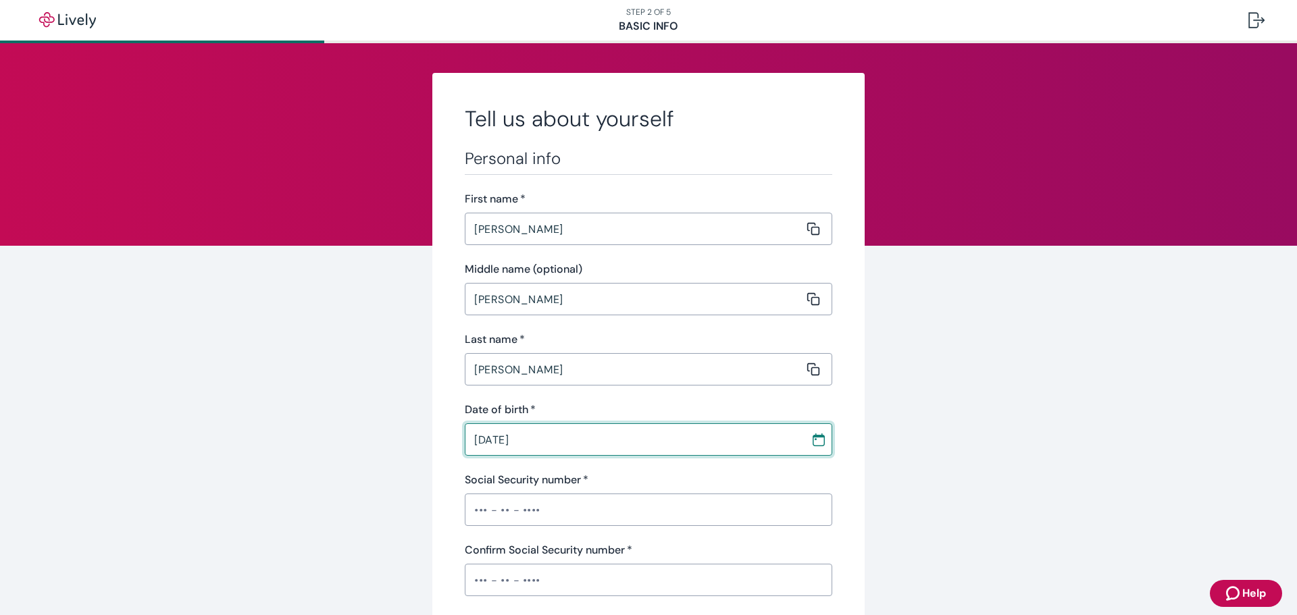
type input "05 / 22 / 1978"
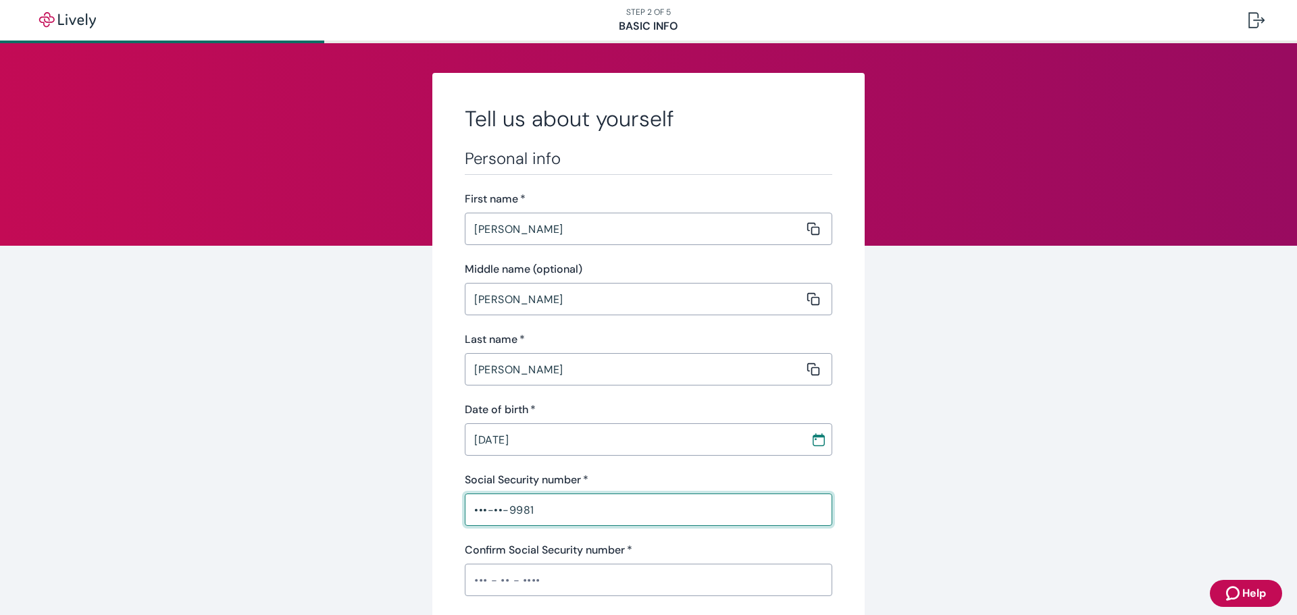
type input "•••-••-9981"
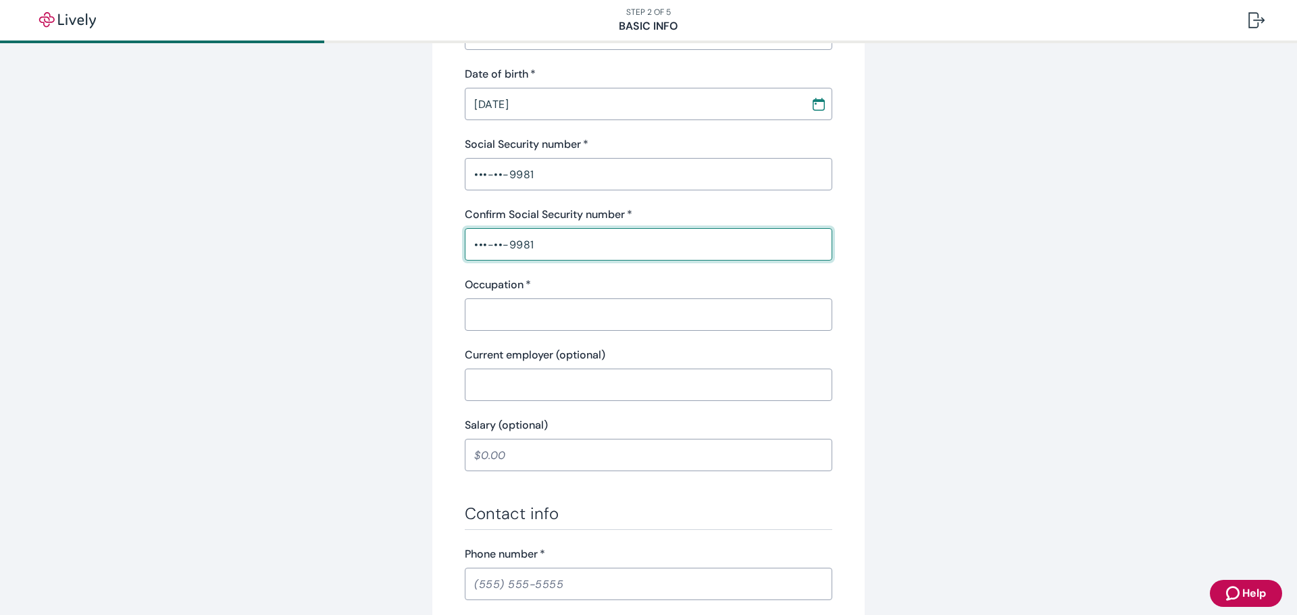
scroll to position [338, 0]
type input "•••-••-9981"
click at [486, 447] on input "Salary (optional)" at bounding box center [649, 453] width 368 height 27
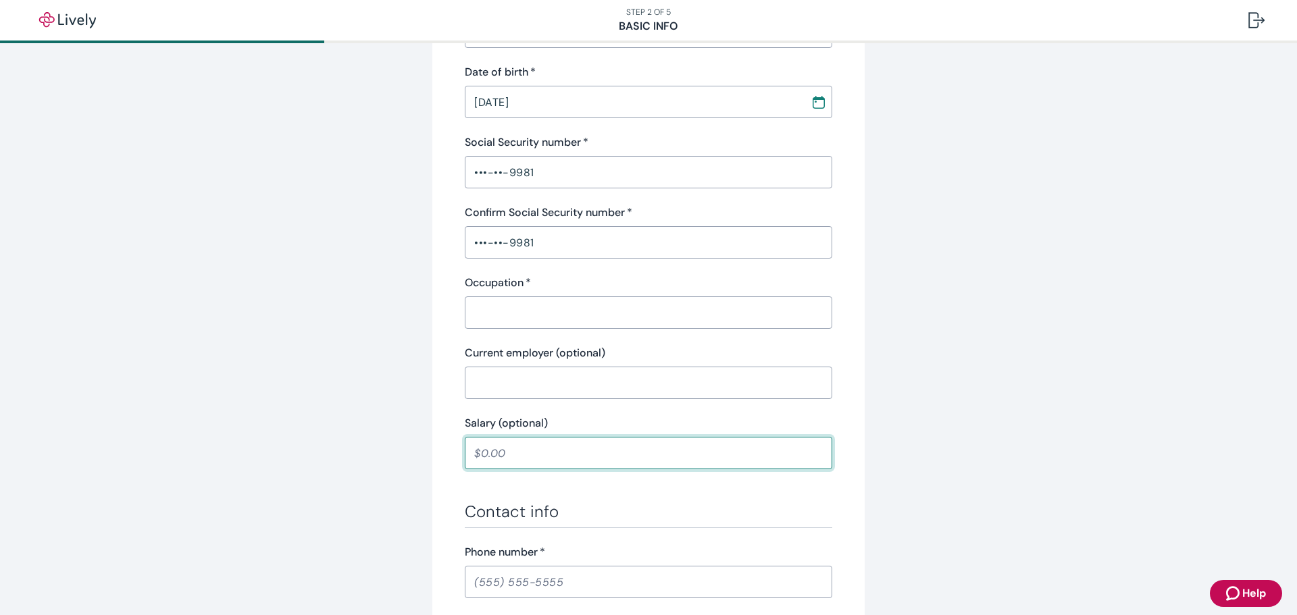
type input "112,000.00"
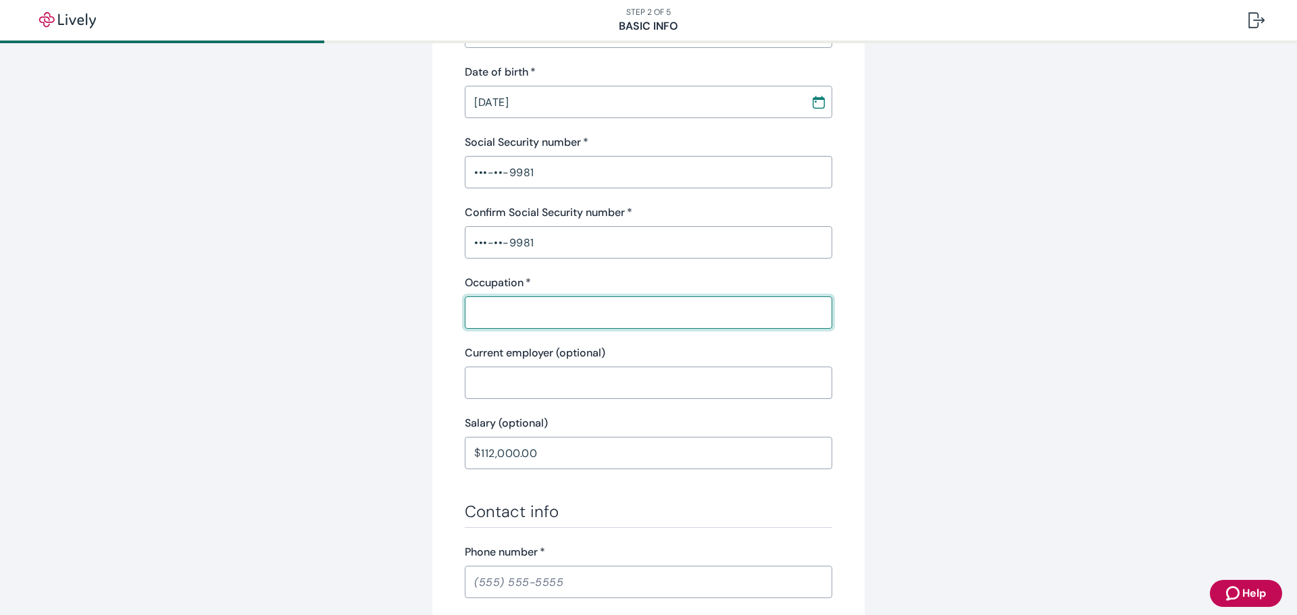
click at [536, 315] on input "Occupation   *" at bounding box center [644, 312] width 358 height 27
type input "Sr Product Manager"
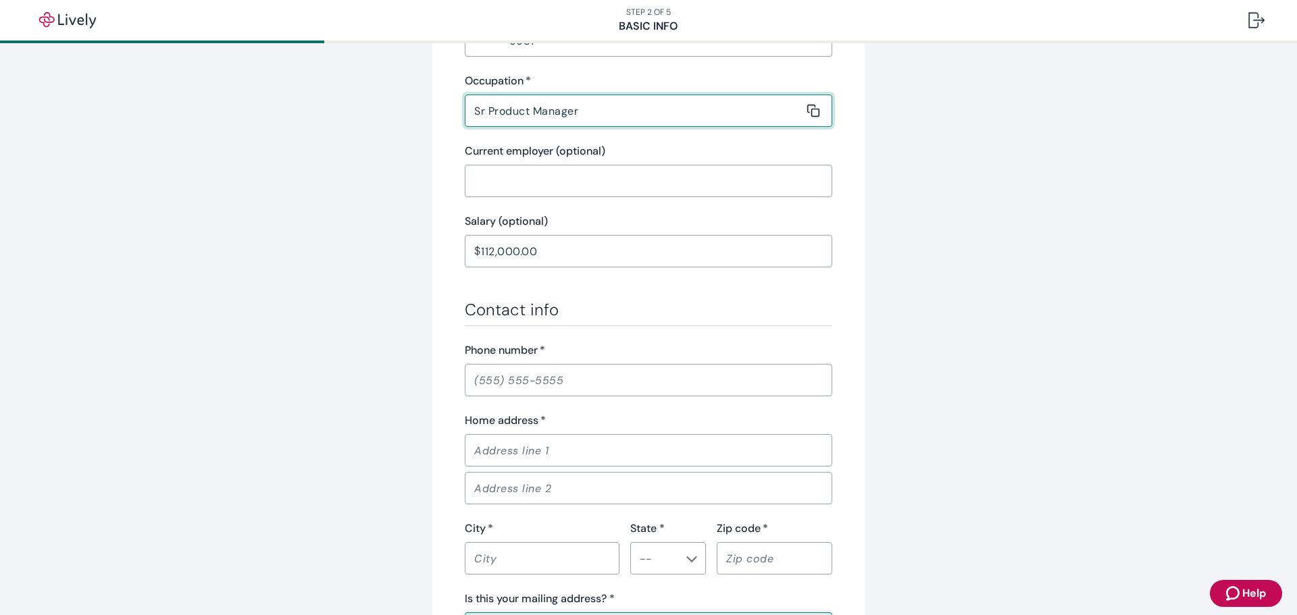
scroll to position [540, 0]
click at [476, 381] on input "Phone number   *" at bounding box center [649, 379] width 368 height 27
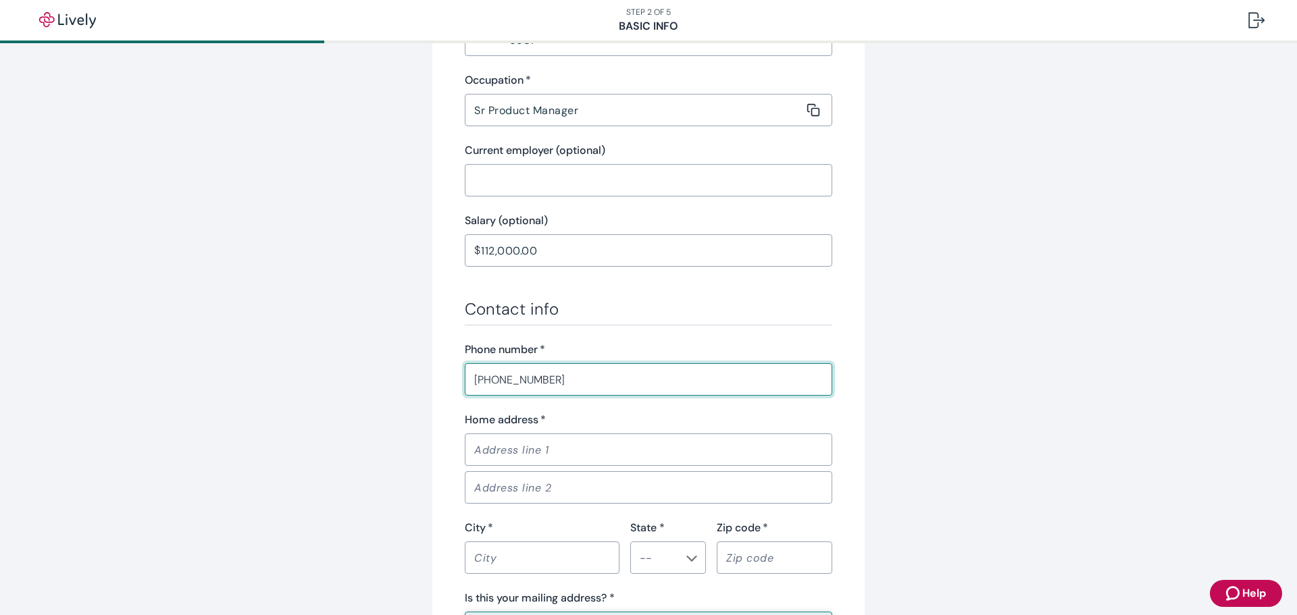
type input "(859) 263-8251"
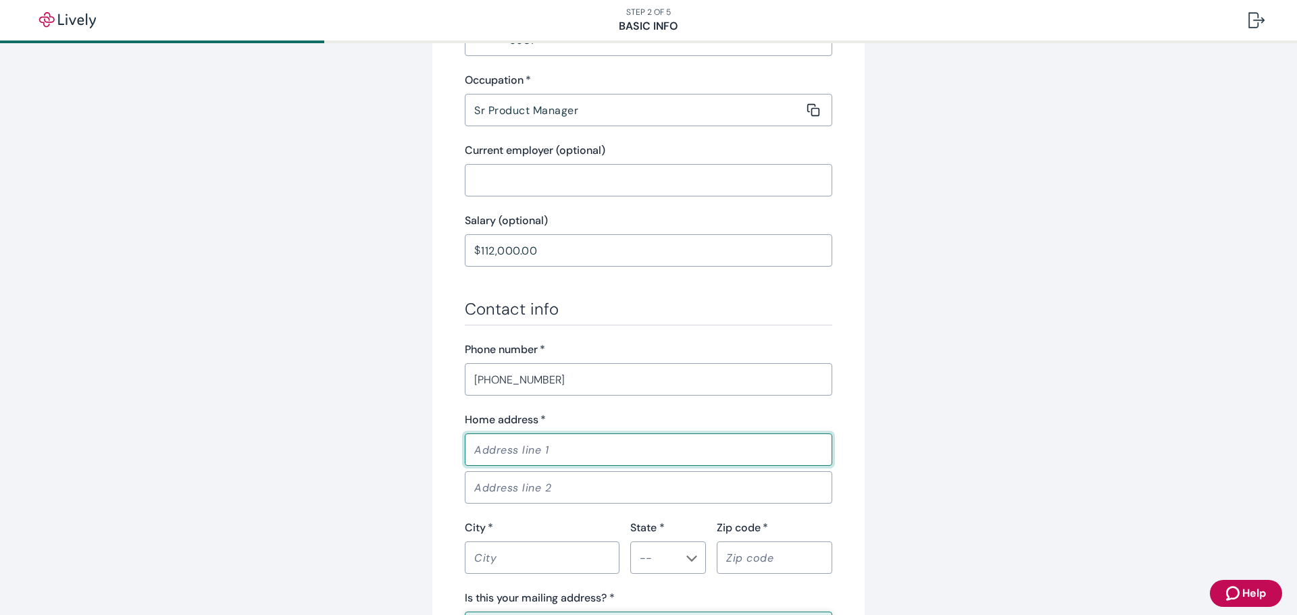
click at [514, 450] on input "Home address   *" at bounding box center [644, 449] width 358 height 27
type input "3197 SWEET CLOVER LN"
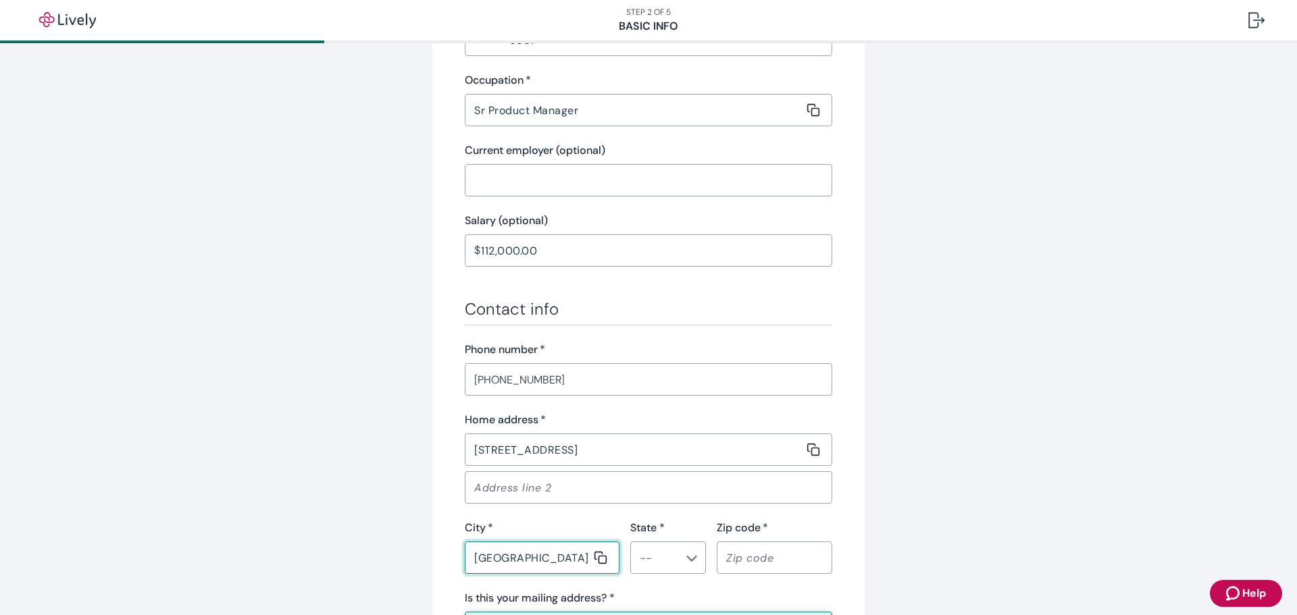
type input "LEXINGTON"
type input "KY"
type input "40509"
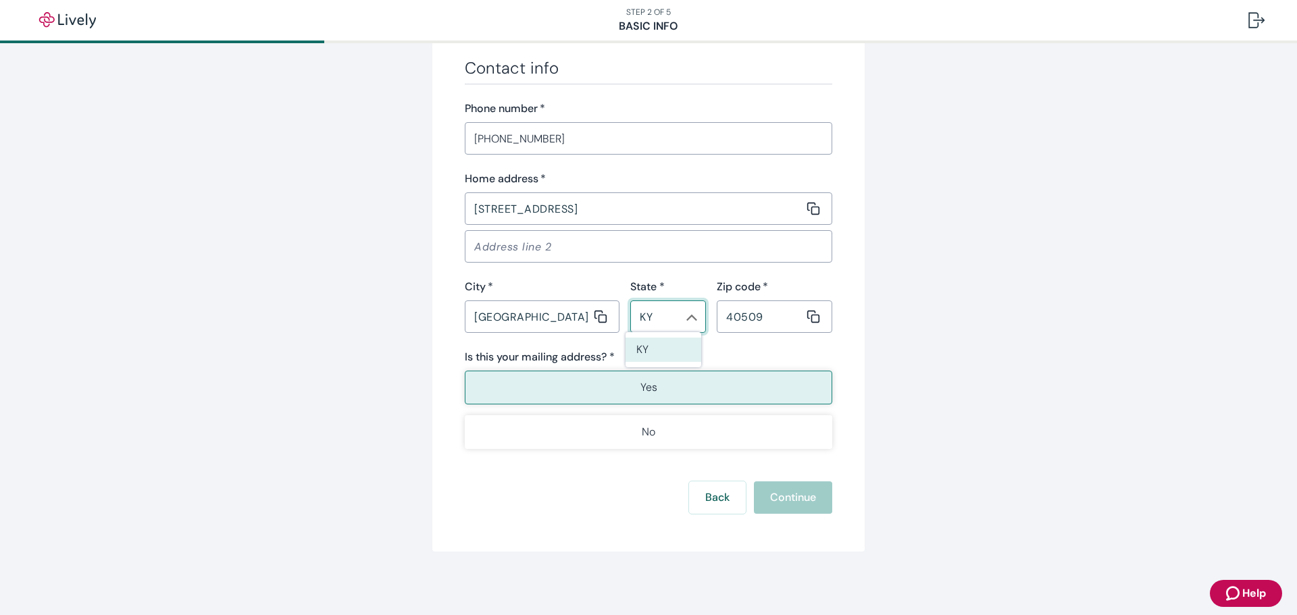
scroll to position [783, 0]
click at [661, 349] on li "KY" at bounding box center [664, 349] width 76 height 24
click at [640, 381] on p "Yes" at bounding box center [648, 386] width 17 height 16
click at [788, 501] on button "Continue" at bounding box center [793, 496] width 78 height 32
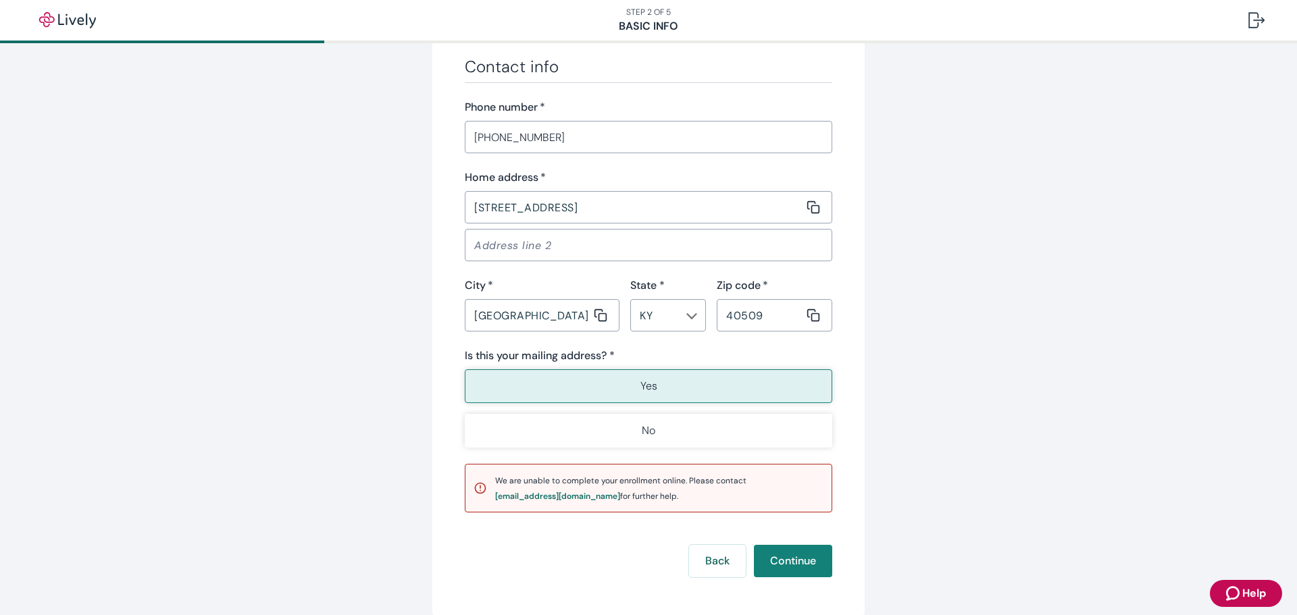
drag, startPoint x: 546, startPoint y: 497, endPoint x: 1233, endPoint y: 245, distance: 731.6
drag, startPoint x: 484, startPoint y: 496, endPoint x: 633, endPoint y: 500, distance: 148.7
click at [582, 497] on div "We are unable to complete your enrollment online. Please contact support@lively…" at bounding box center [649, 488] width 368 height 49
drag, startPoint x: 689, startPoint y: 498, endPoint x: 624, endPoint y: 507, distance: 66.2
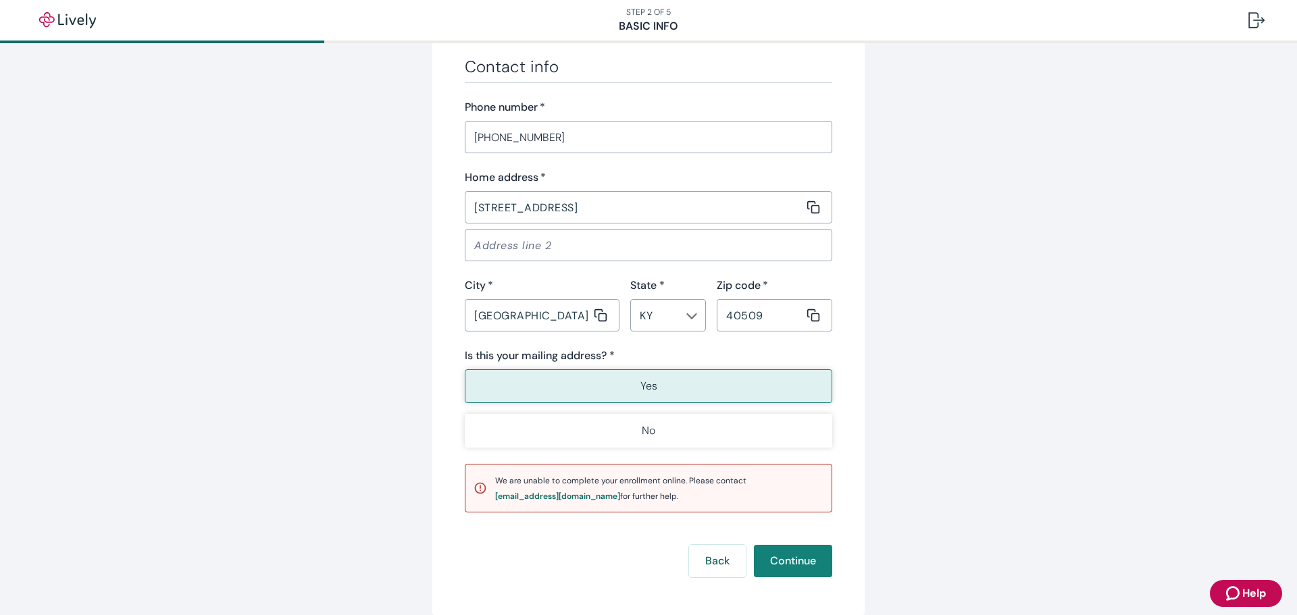
click at [688, 499] on div "We are unable to complete your enrollment online. Please contact support@lively…" at bounding box center [659, 488] width 328 height 31
drag, startPoint x: 577, startPoint y: 497, endPoint x: 488, endPoint y: 501, distance: 89.3
click at [488, 501] on div "We are unable to complete your enrollment online. Please contact support@lively…" at bounding box center [649, 488] width 368 height 49
copy div "support@livelyme.com"
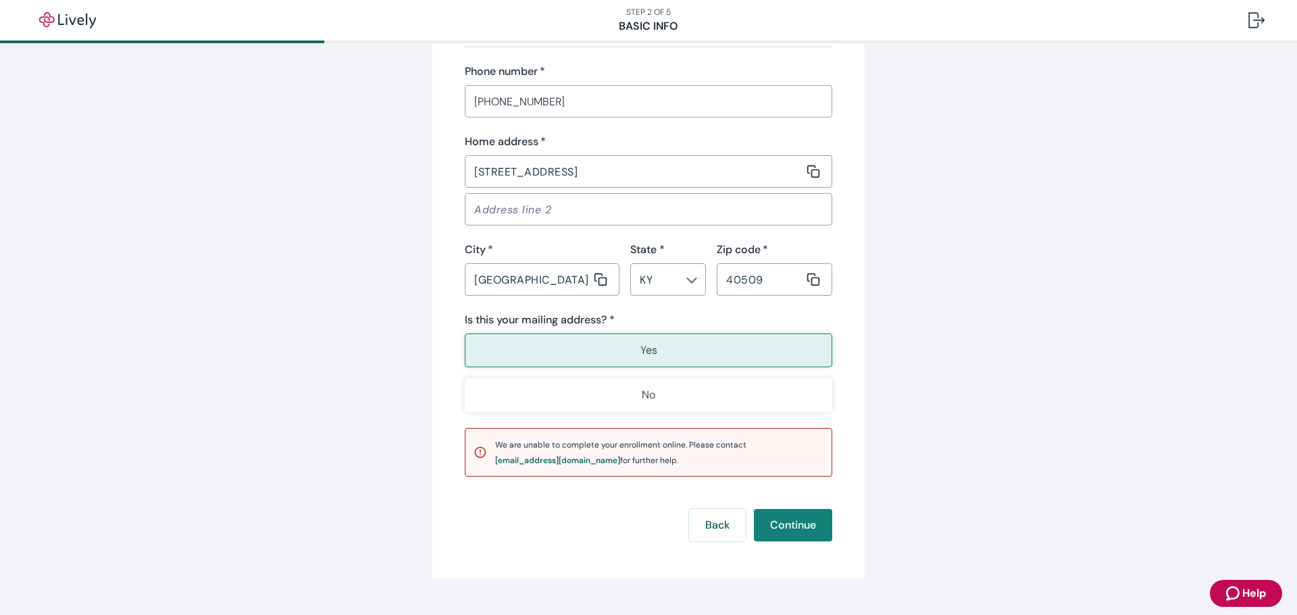
scroll to position [848, 0]
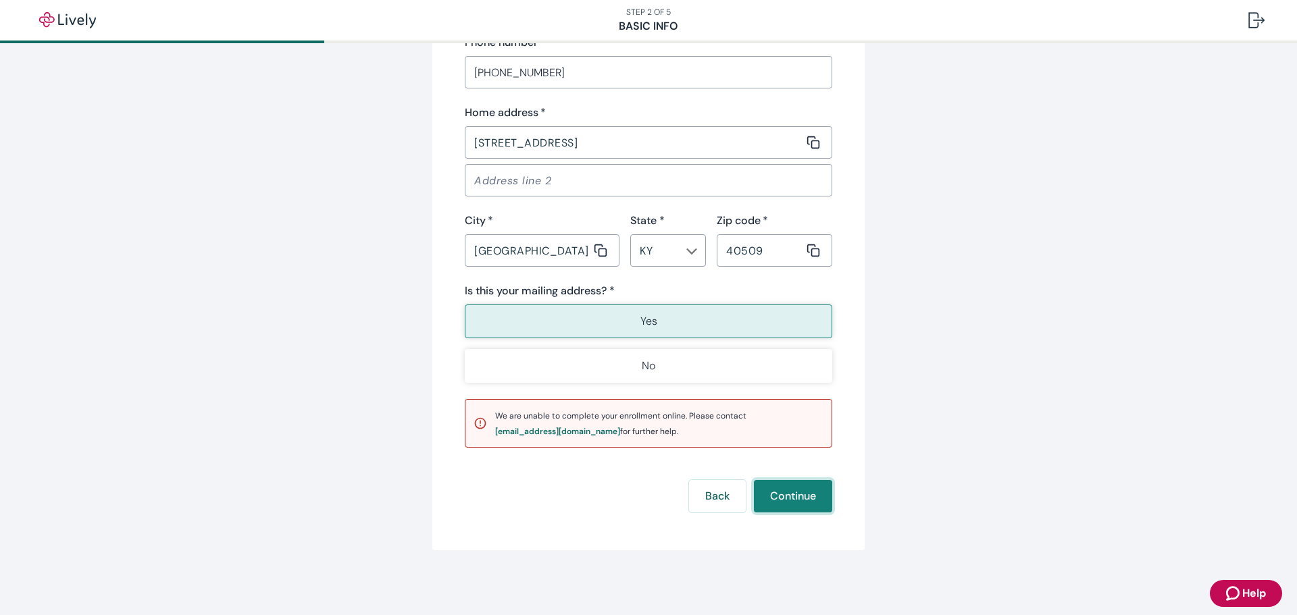
click at [804, 496] on button "Continue" at bounding box center [793, 496] width 78 height 32
